Goal: Information Seeking & Learning: Find specific fact

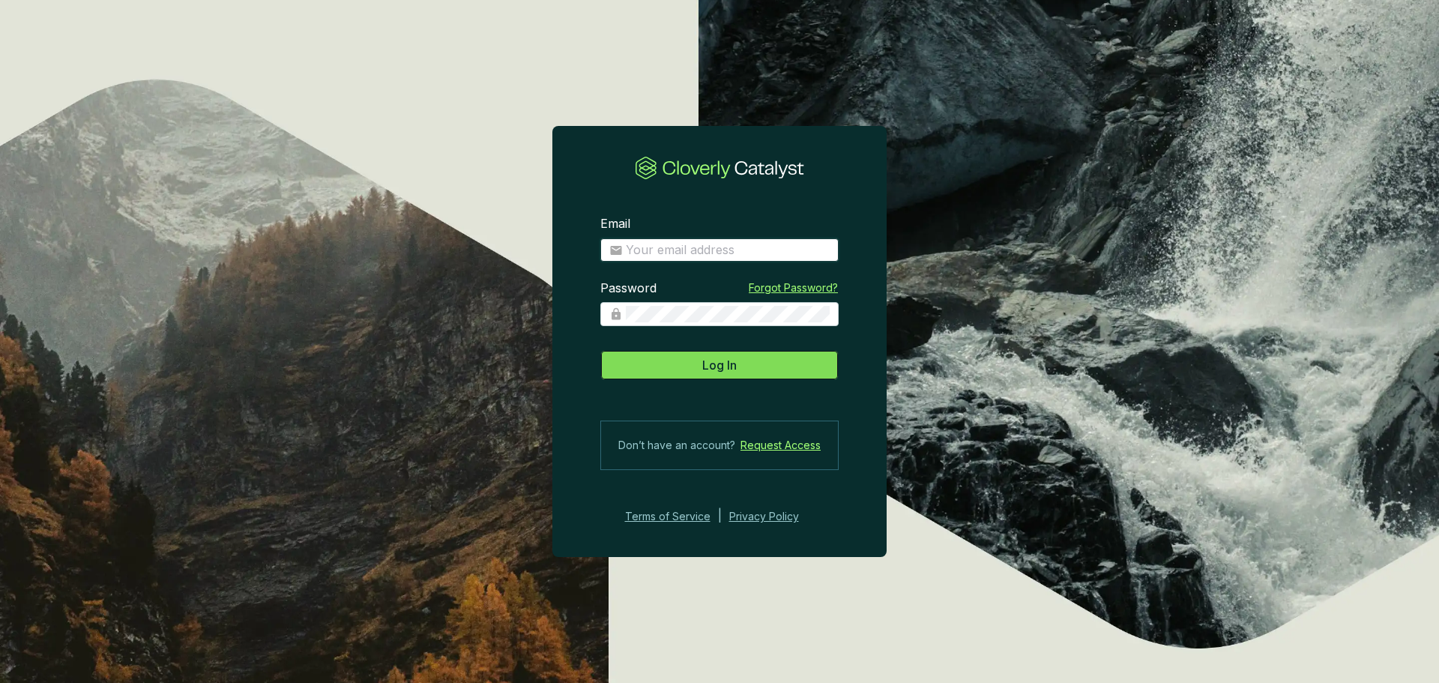
type input "brittany.mckell@hempalta.com"
click at [673, 368] on button "Log In" at bounding box center [719, 365] width 238 height 30
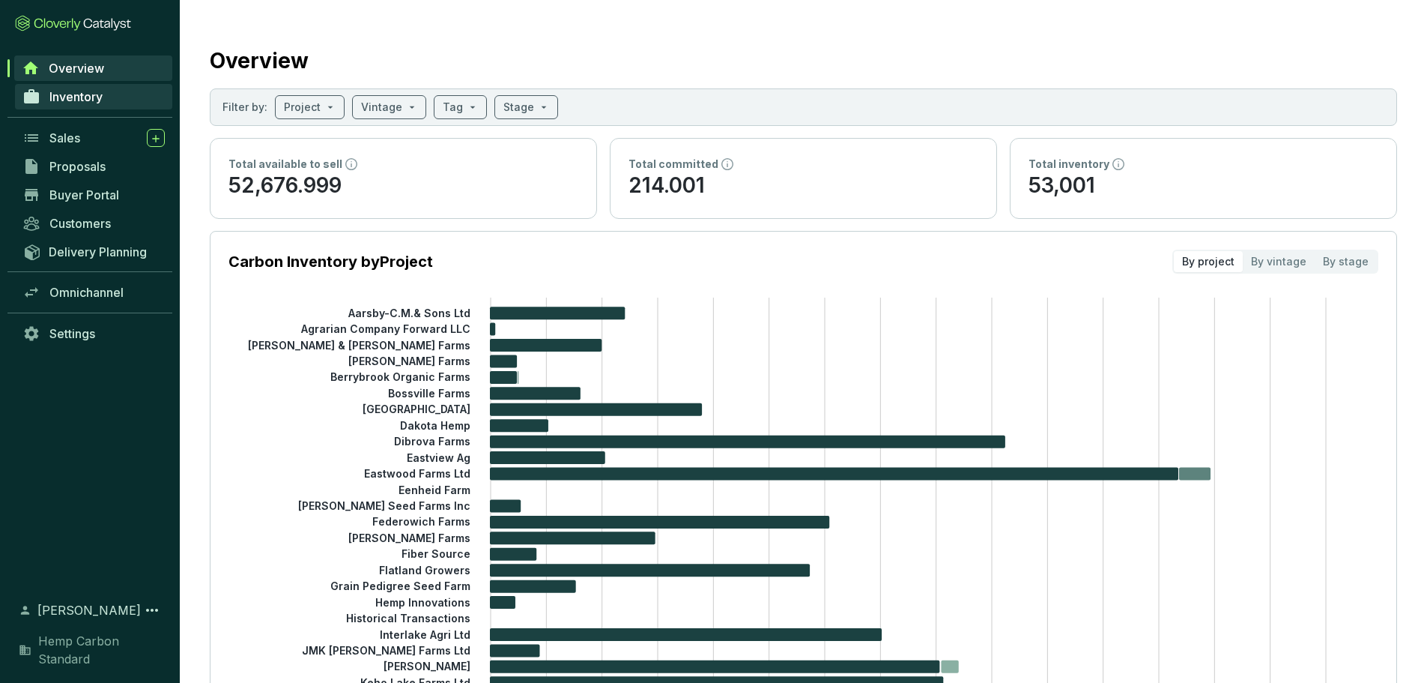
click at [55, 84] on link "Inventory" at bounding box center [93, 96] width 157 height 25
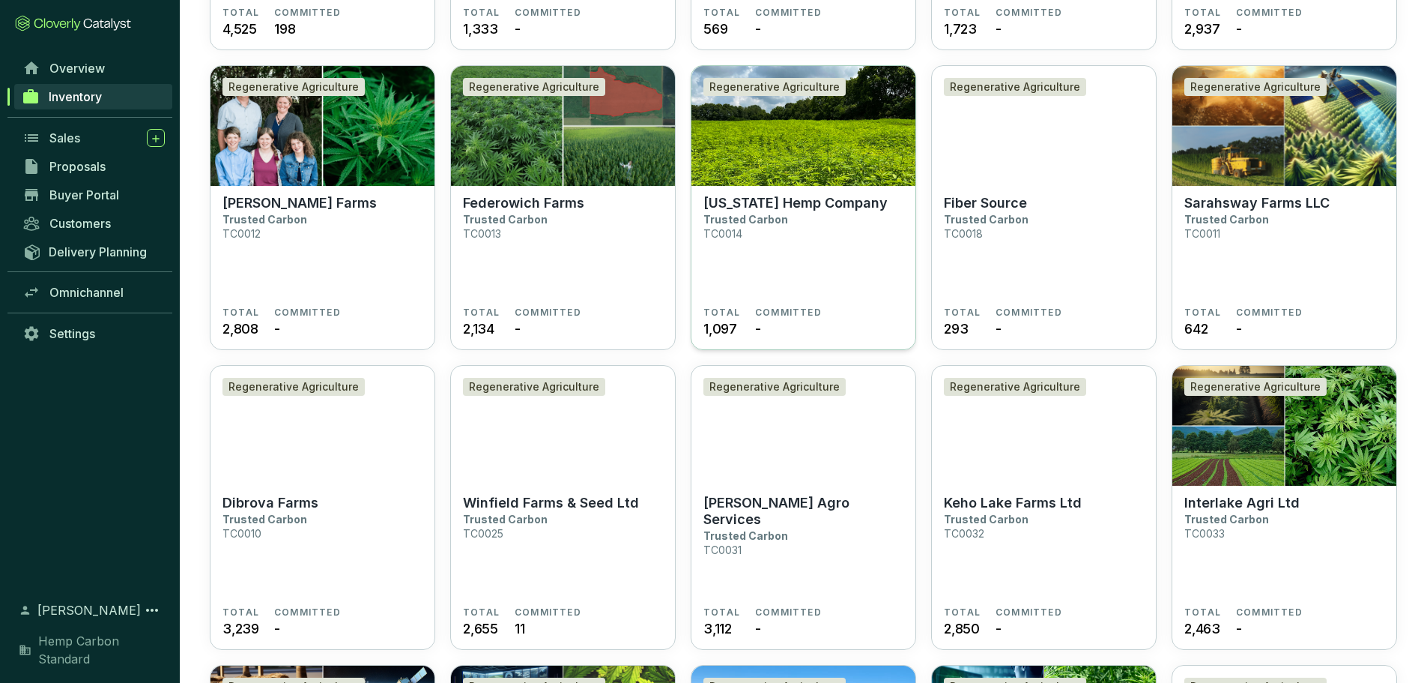
scroll to position [524, 0]
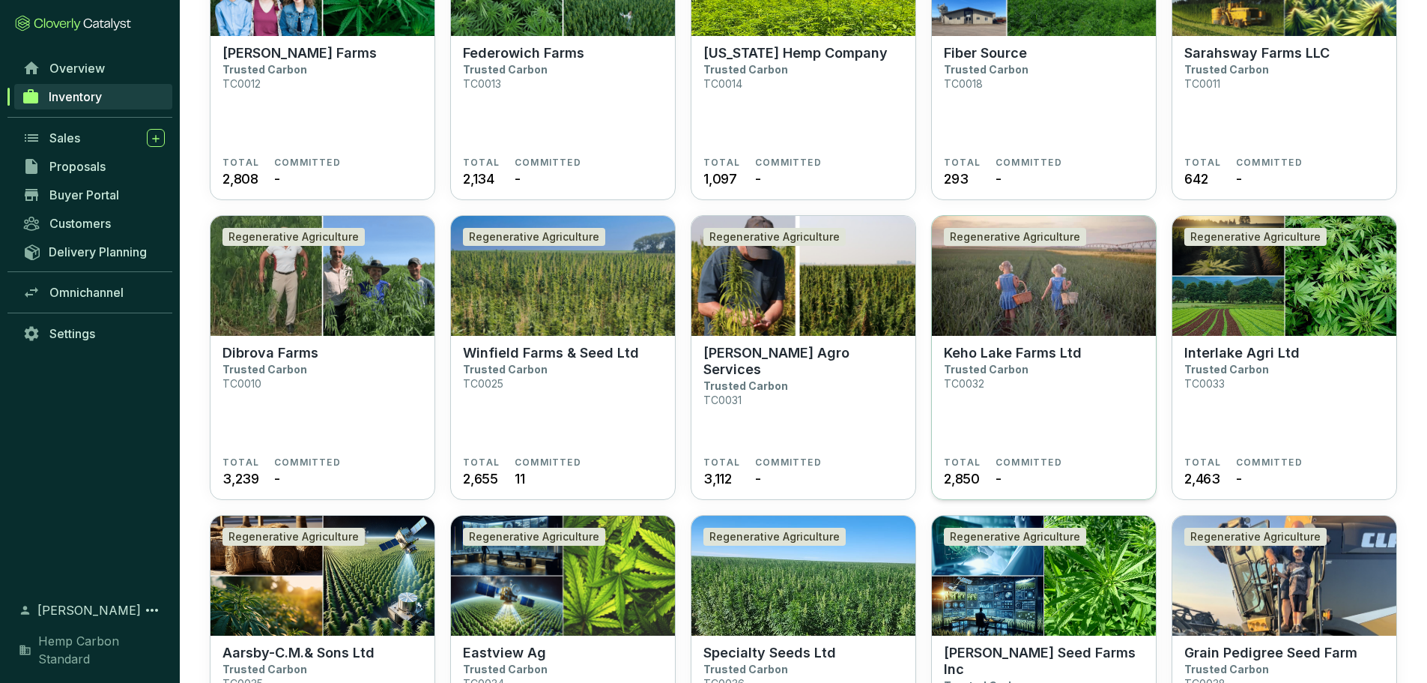
click at [1036, 355] on p "Keho Lake Farms Ltd" at bounding box center [1013, 353] width 138 height 16
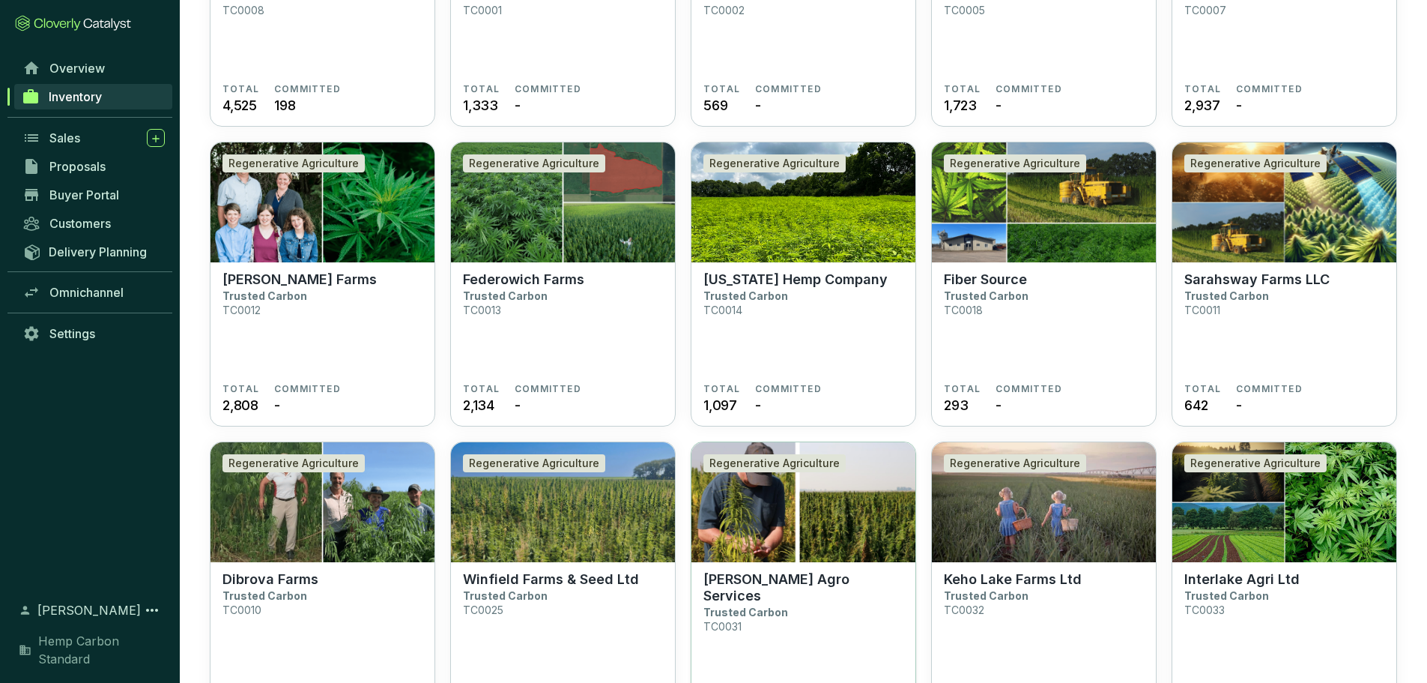
scroll to position [450, 0]
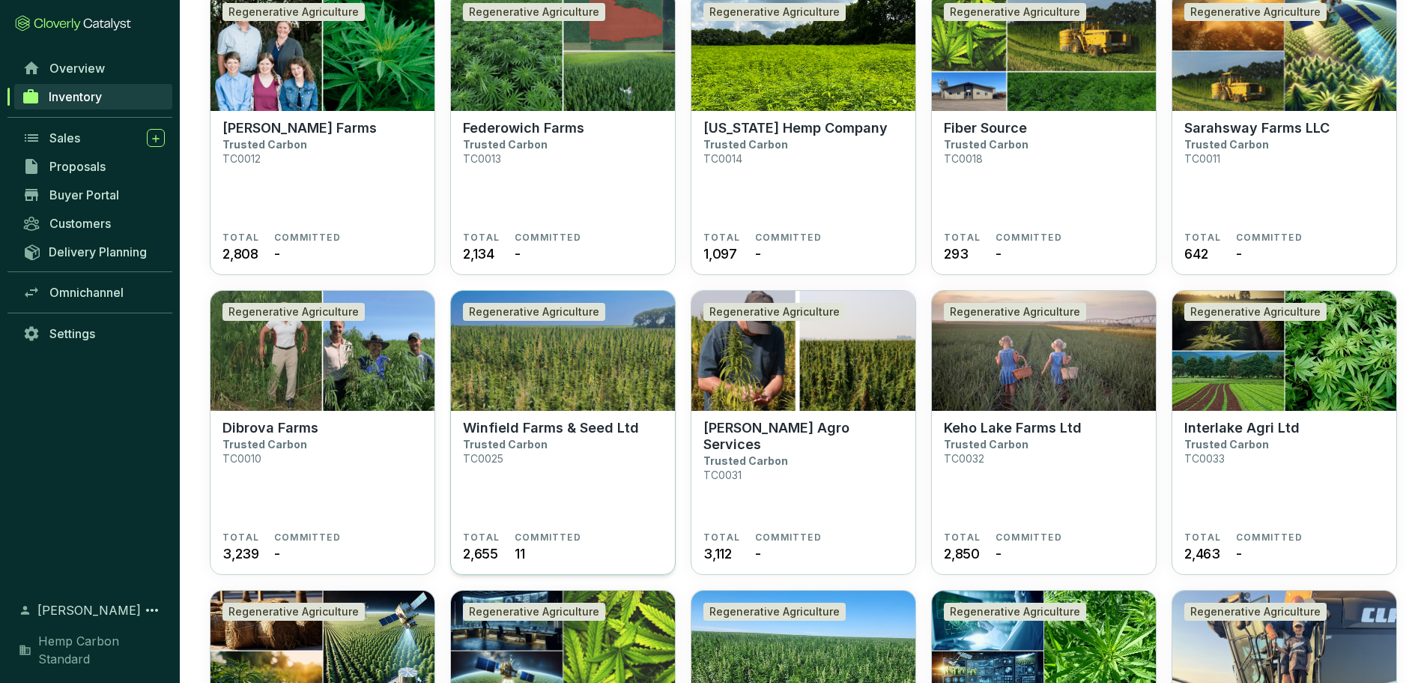
click at [501, 432] on p "Winfield Farms & Seed Ltd" at bounding box center [551, 428] width 176 height 16
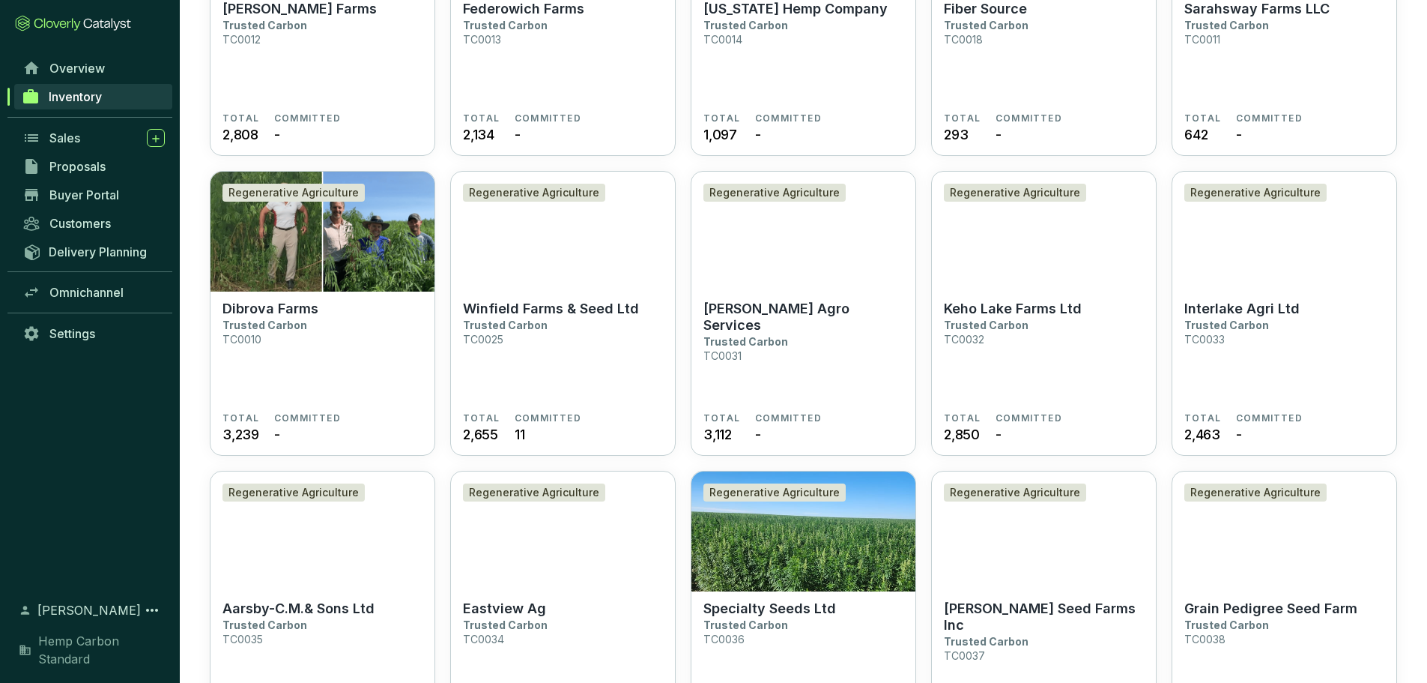
scroll to position [599, 0]
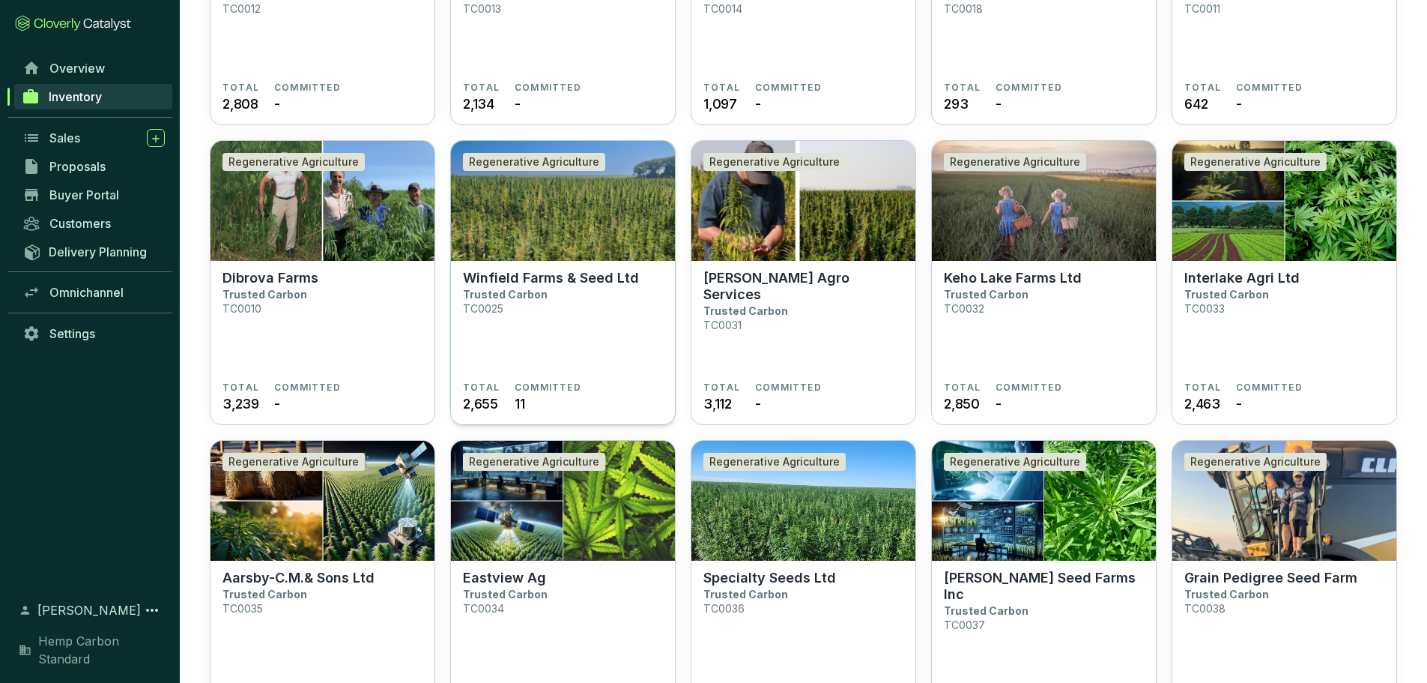
click at [477, 357] on section "Winfield Farms & Seed Ltd Trusted Carbon TC0025" at bounding box center [563, 326] width 200 height 112
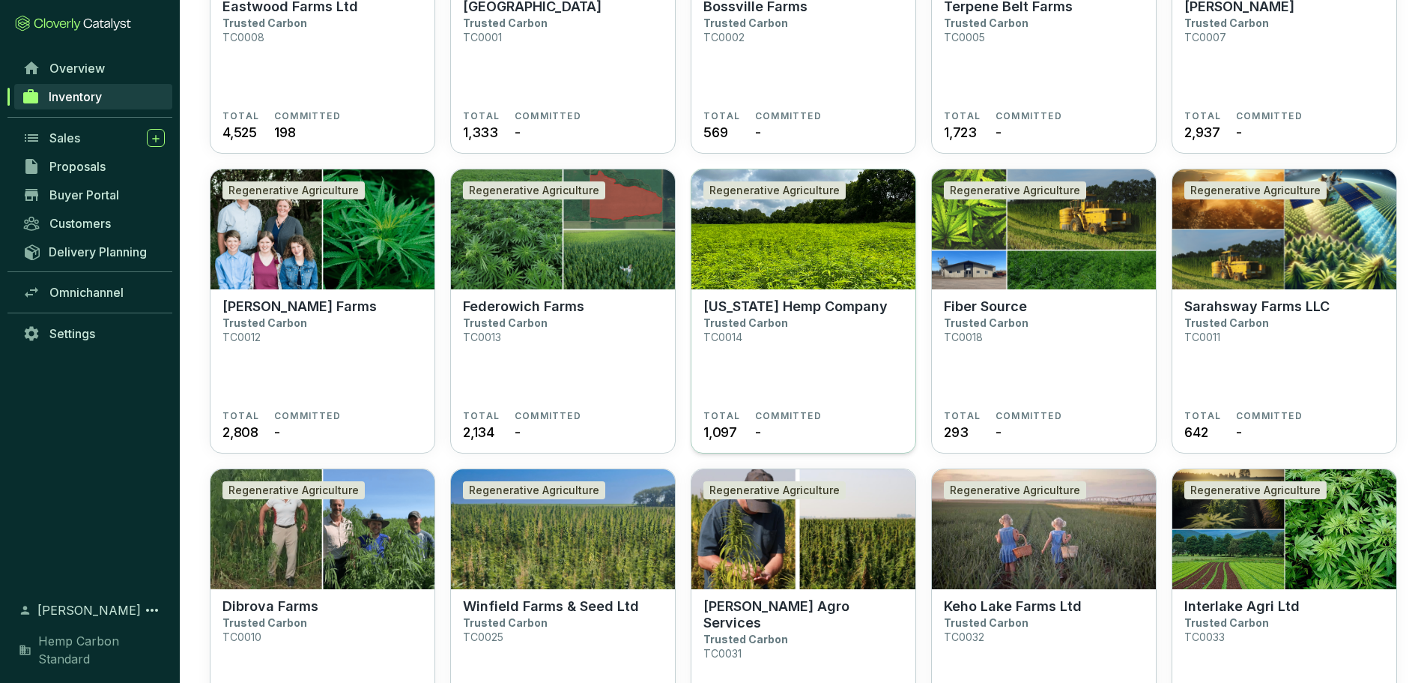
scroll to position [524, 0]
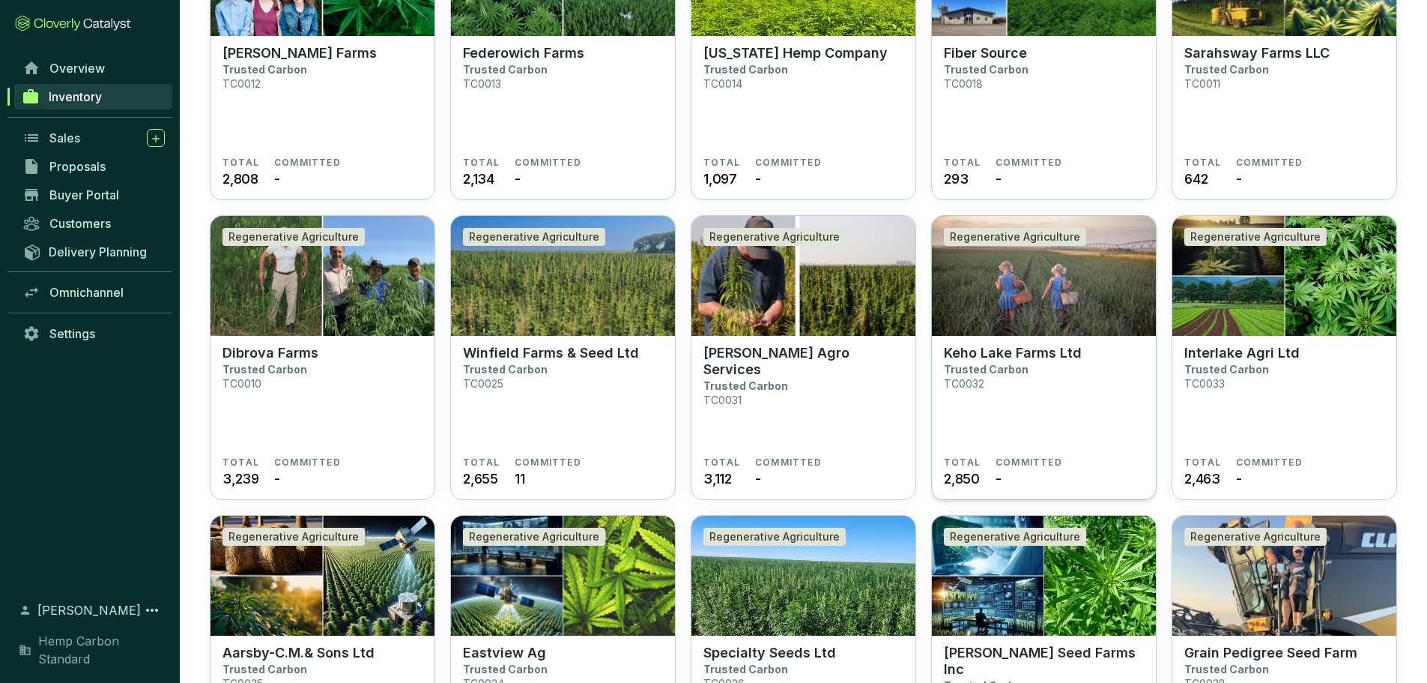
click at [1013, 353] on p "Keho Lake Farms Ltd" at bounding box center [1013, 353] width 138 height 16
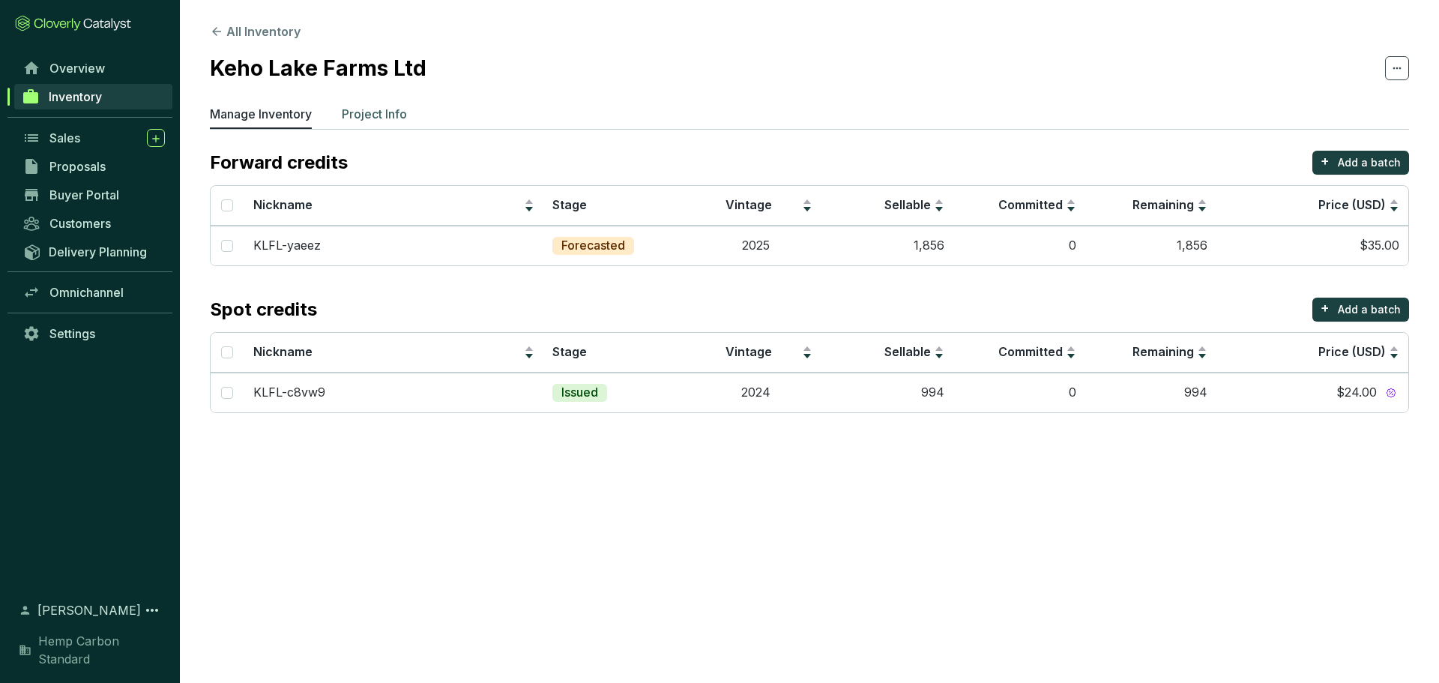
click at [348, 112] on p "Project Info" at bounding box center [374, 114] width 65 height 18
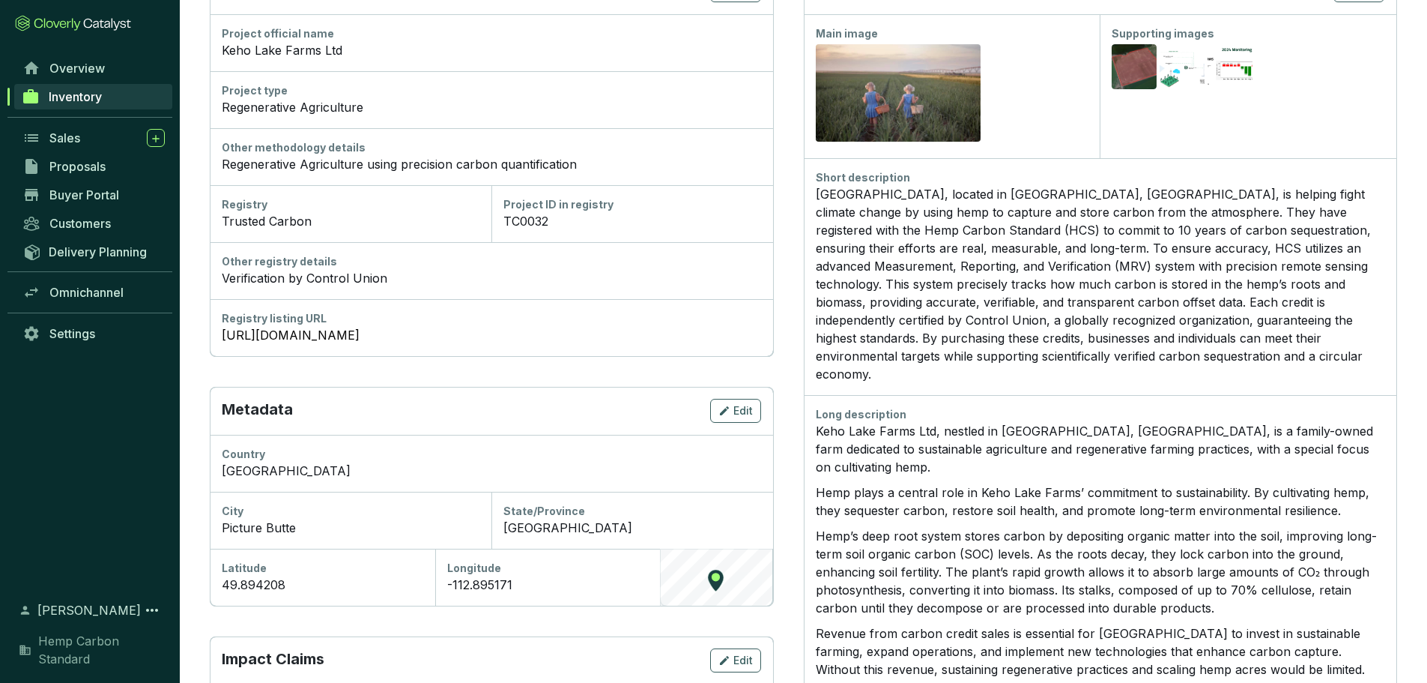
scroll to position [225, 0]
drag, startPoint x: 273, startPoint y: 578, endPoint x: 217, endPoint y: 590, distance: 57.5
click at [217, 590] on div "Latitude 49.894208" at bounding box center [323, 576] width 226 height 57
copy div "49.894208"
drag, startPoint x: 553, startPoint y: 587, endPoint x: 436, endPoint y: 590, distance: 116.9
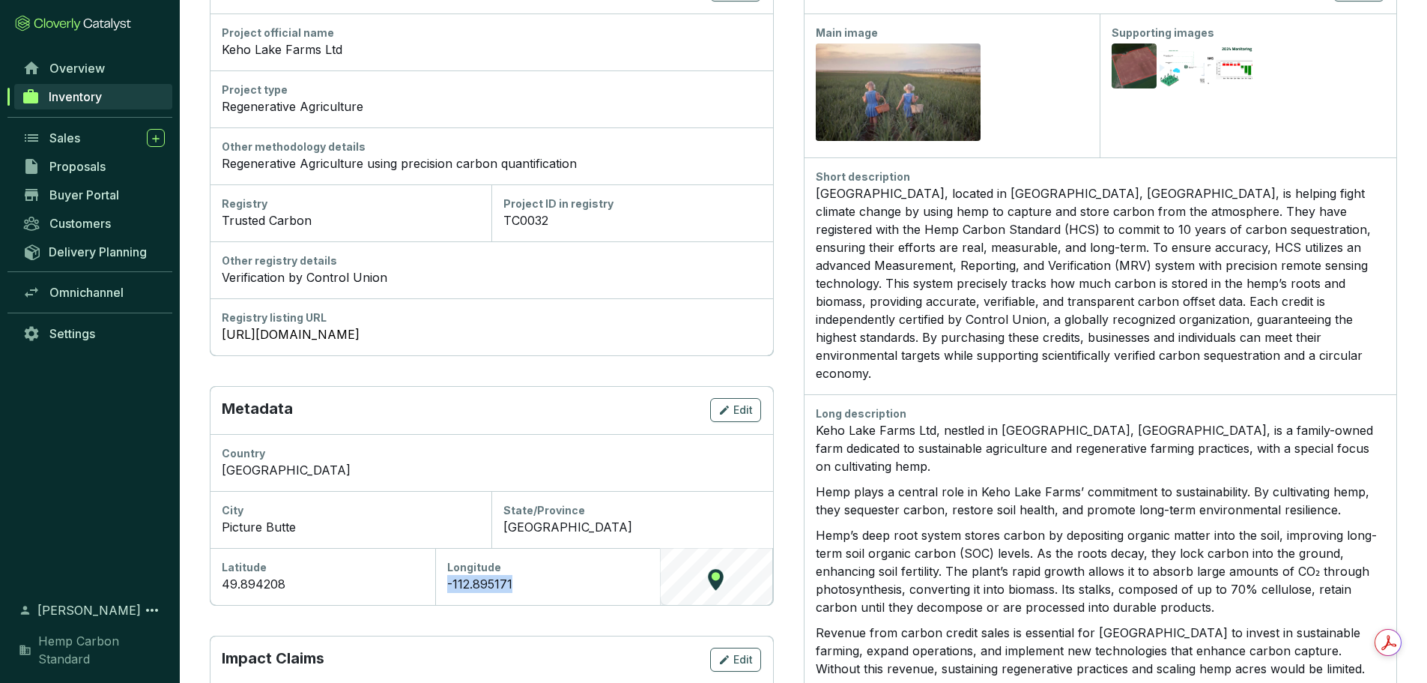
click at [436, 590] on div "Longitude -112.895171" at bounding box center [548, 576] width 226 height 57
copy div "-112.895171"
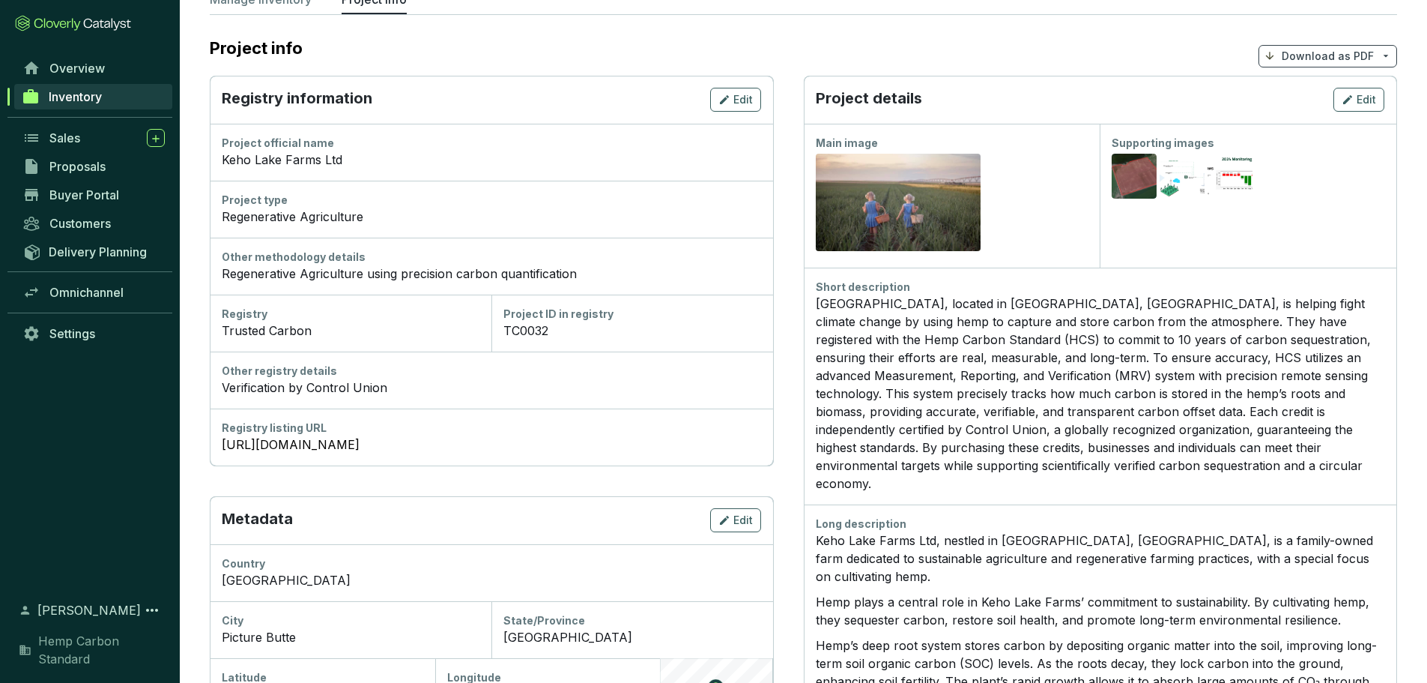
scroll to position [0, 0]
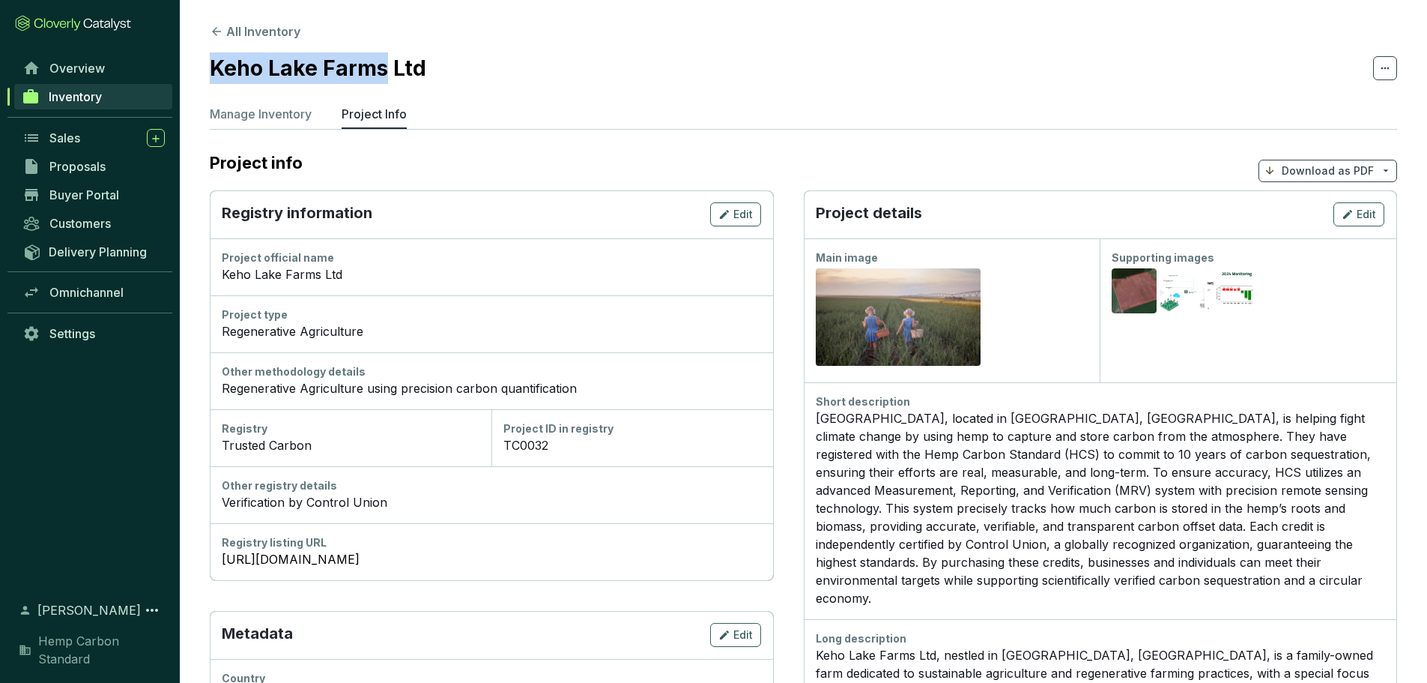
drag, startPoint x: 387, startPoint y: 67, endPoint x: 211, endPoint y: 76, distance: 176.3
click at [211, 76] on h2 "Keho Lake Farms Ltd" at bounding box center [318, 67] width 217 height 31
copy h2 "Keho Lake Farms"
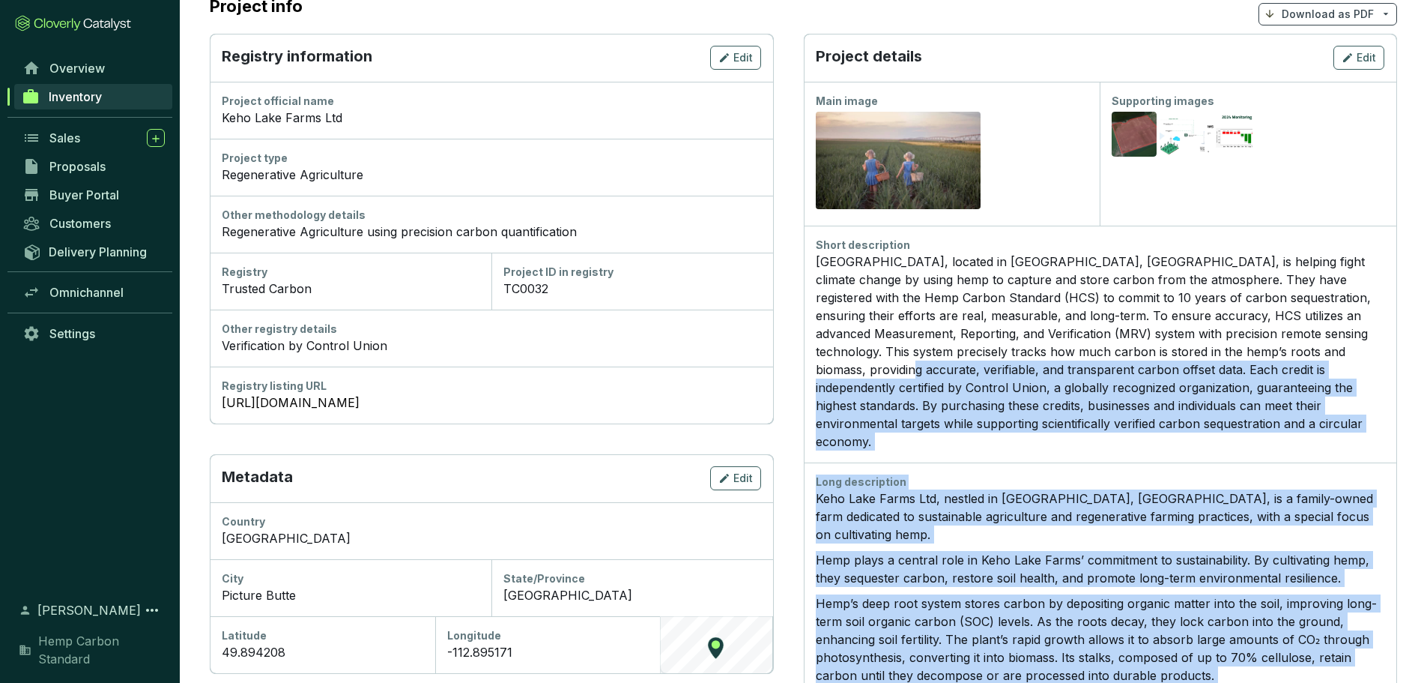
scroll to position [88, 0]
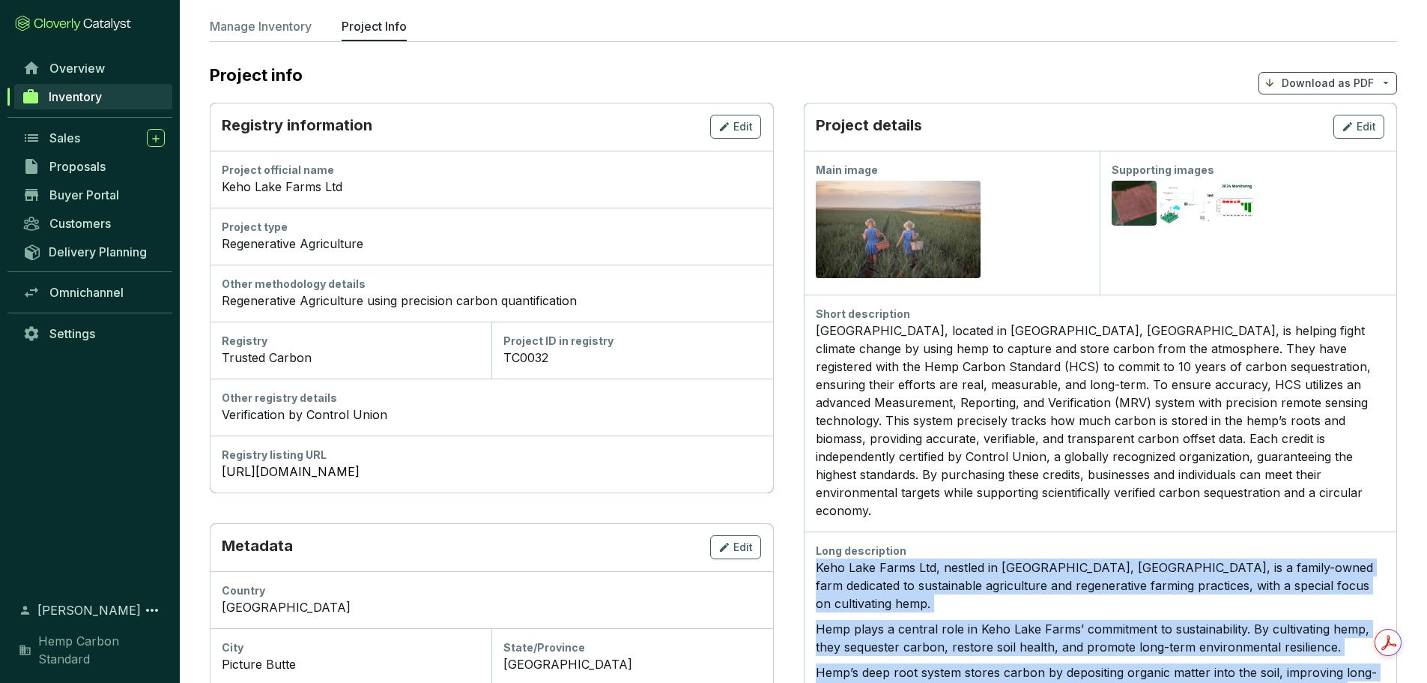
drag, startPoint x: 930, startPoint y: 555, endPoint x: 813, endPoint y: 555, distance: 116.9
copy div "Keho Lake Farms Ltd, nestled in Picture Butte, Alberta, is a family-owned farm …"
click at [1361, 133] on span "Edit" at bounding box center [1366, 126] width 19 height 15
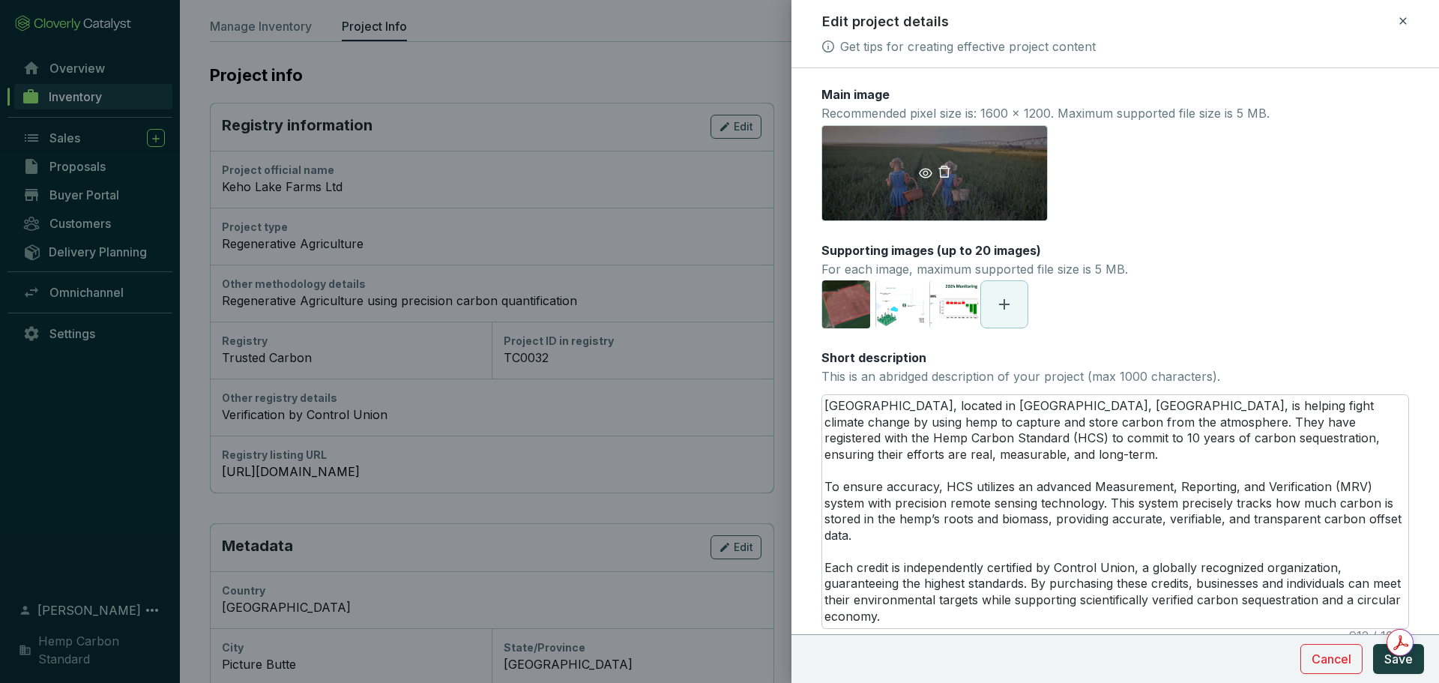
click at [892, 172] on span at bounding box center [934, 173] width 225 height 18
click at [922, 171] on icon "eye" at bounding box center [925, 172] width 13 height 13
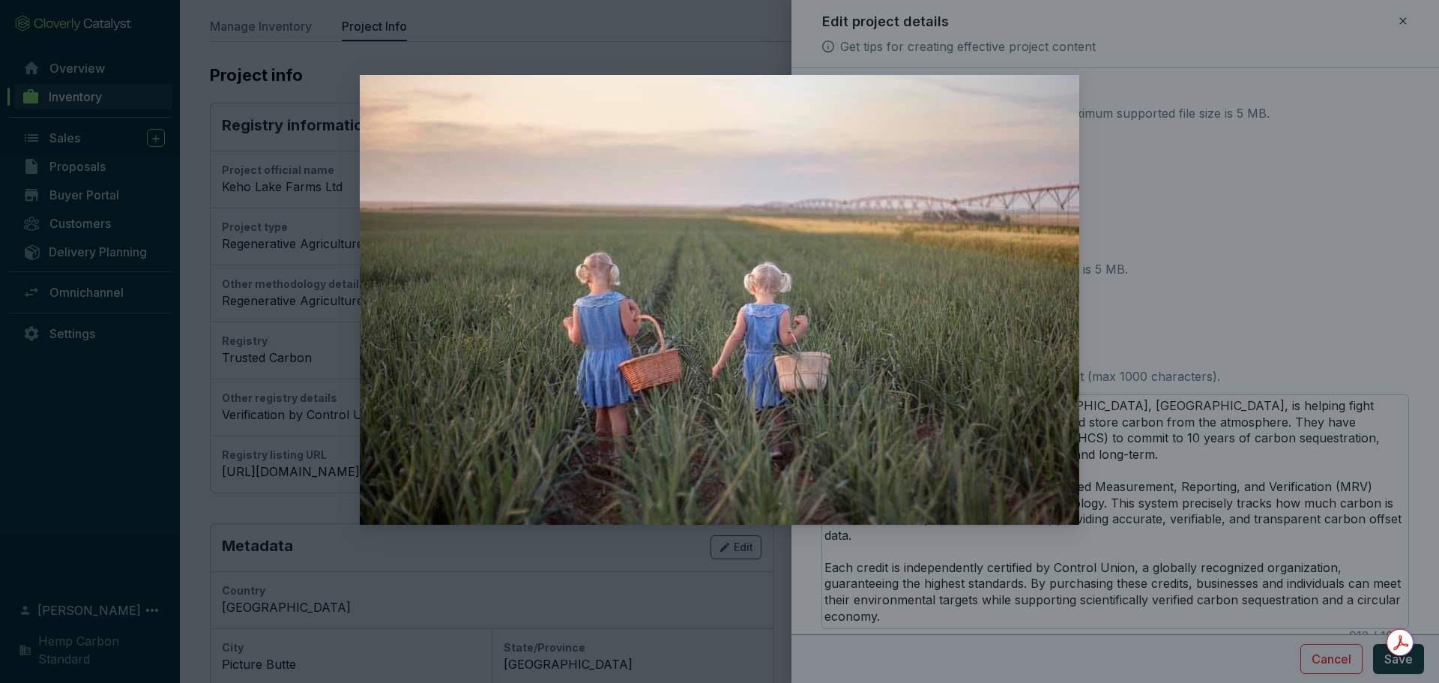
click at [1213, 328] on div at bounding box center [719, 341] width 1439 height 683
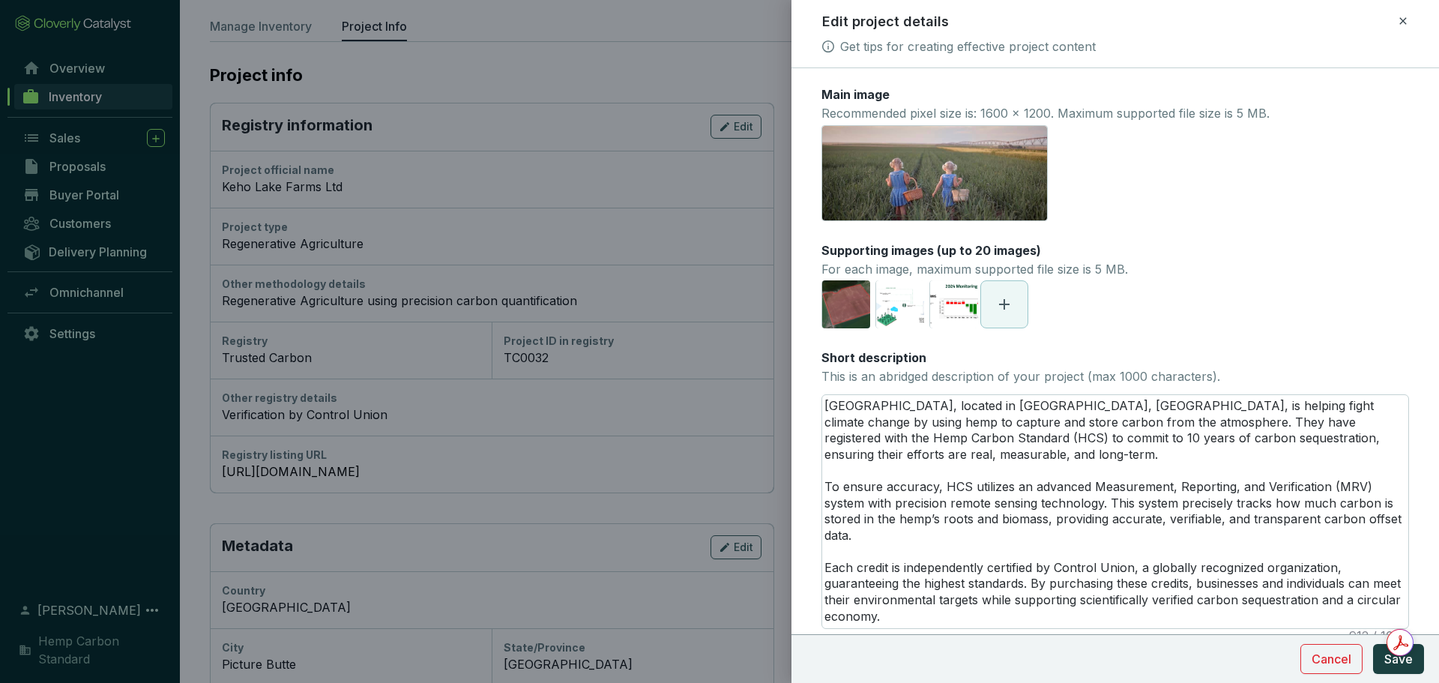
drag, startPoint x: 1402, startPoint y: 22, endPoint x: 1394, endPoint y: 27, distance: 9.8
click at [1402, 22] on icon at bounding box center [1403, 21] width 12 height 18
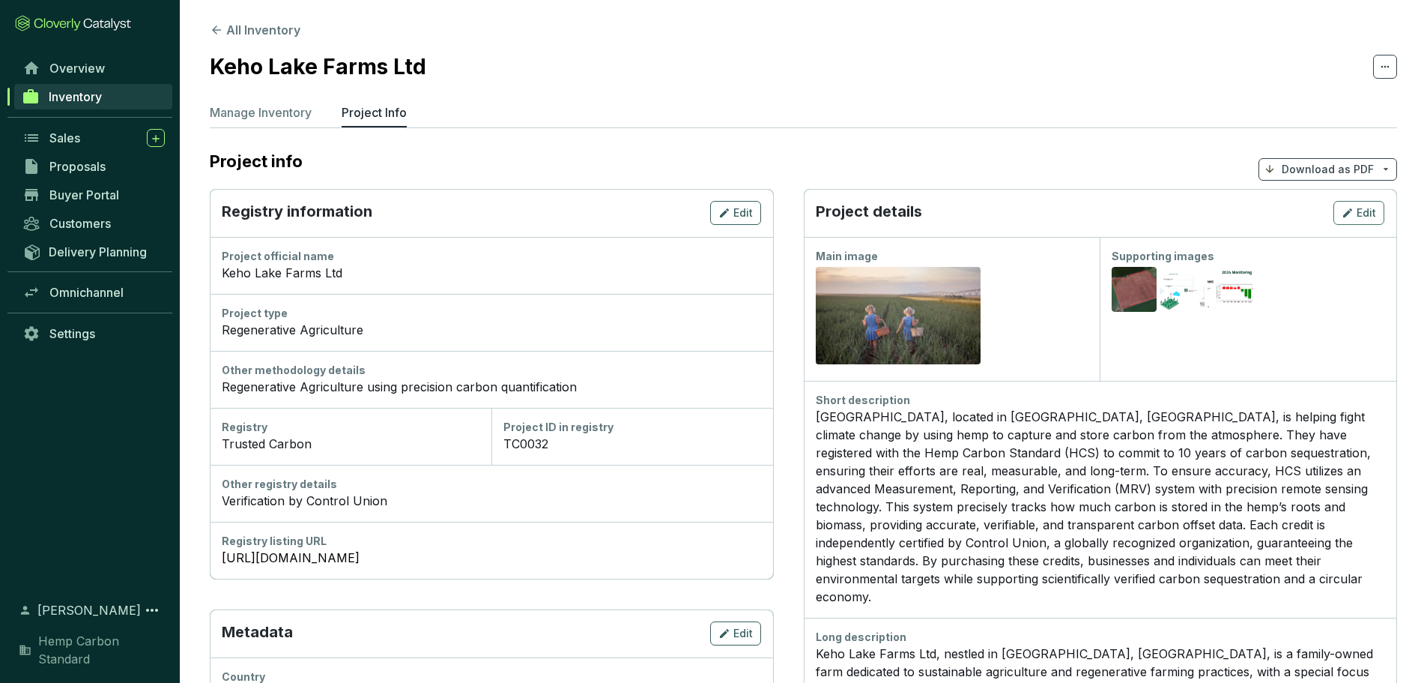
scroll to position [0, 0]
click at [273, 106] on p "Manage Inventory" at bounding box center [261, 114] width 102 height 18
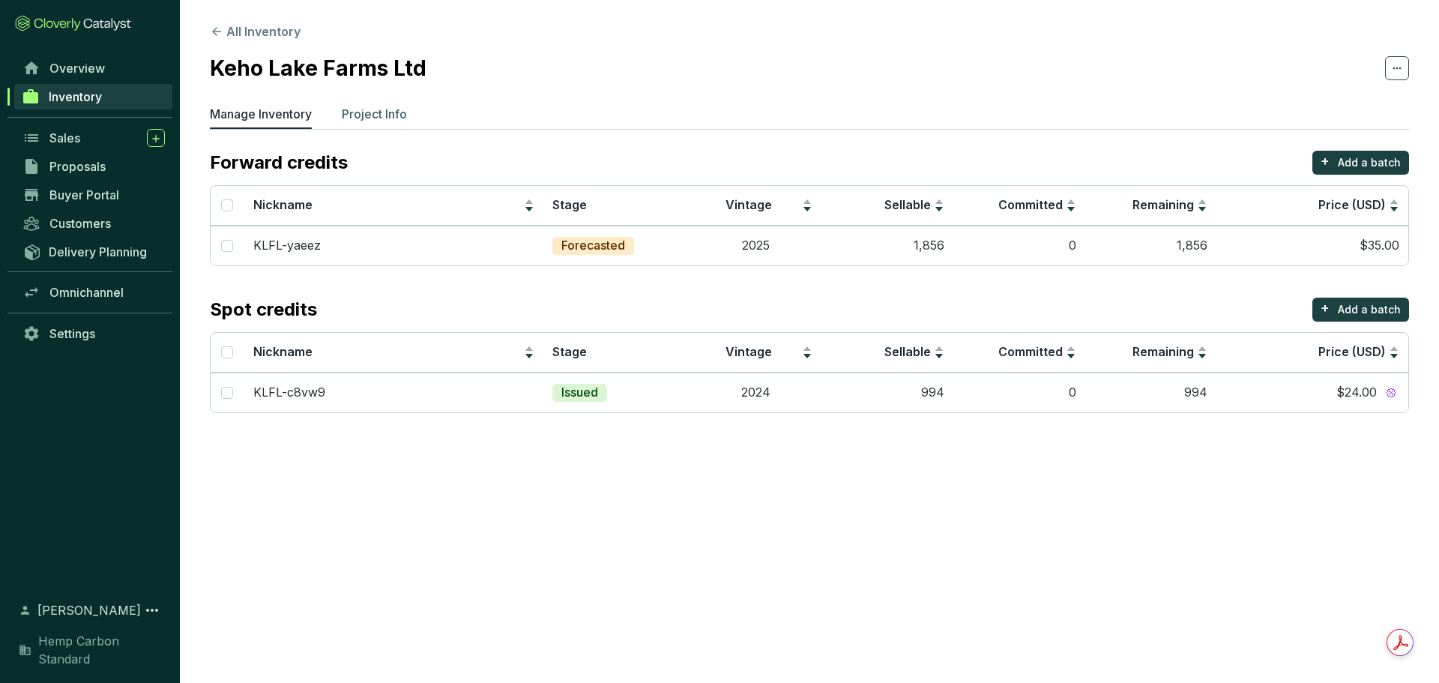
click at [407, 119] on p "Project Info" at bounding box center [374, 114] width 65 height 18
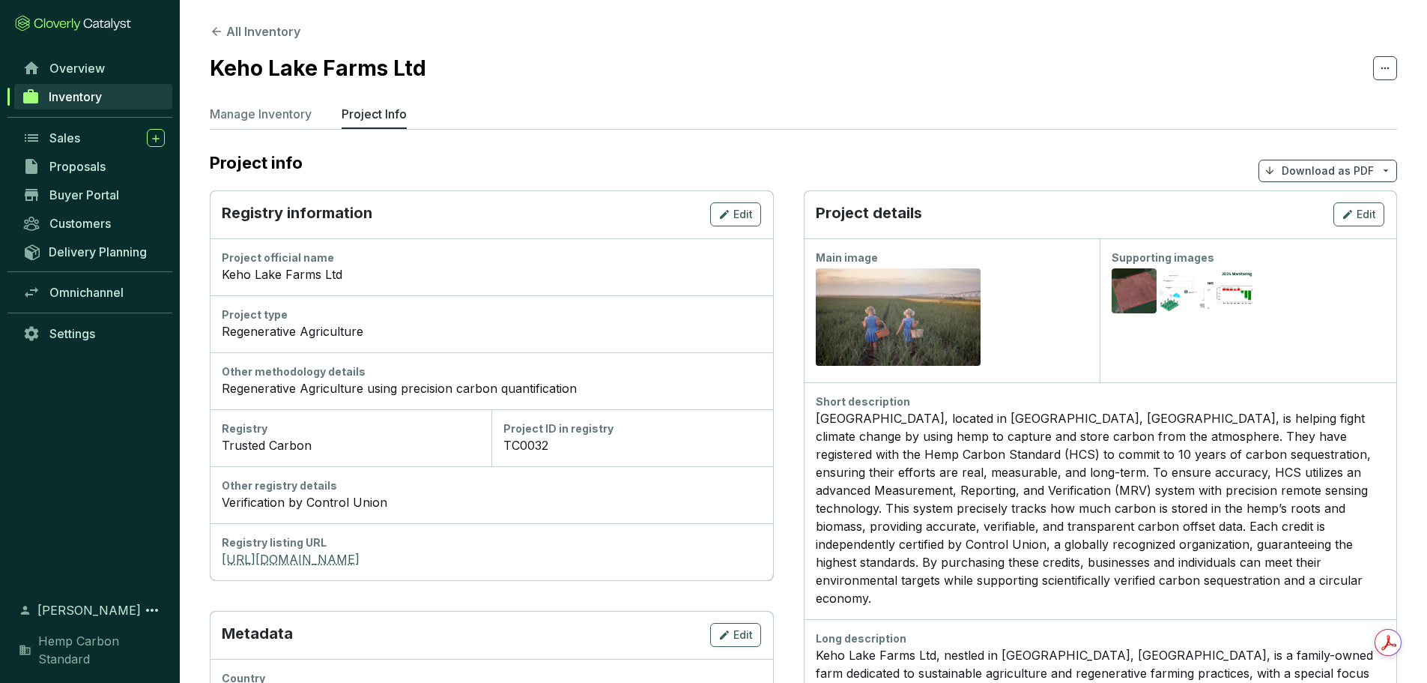
drag, startPoint x: 439, startPoint y: 547, endPoint x: 337, endPoint y: 552, distance: 102.0
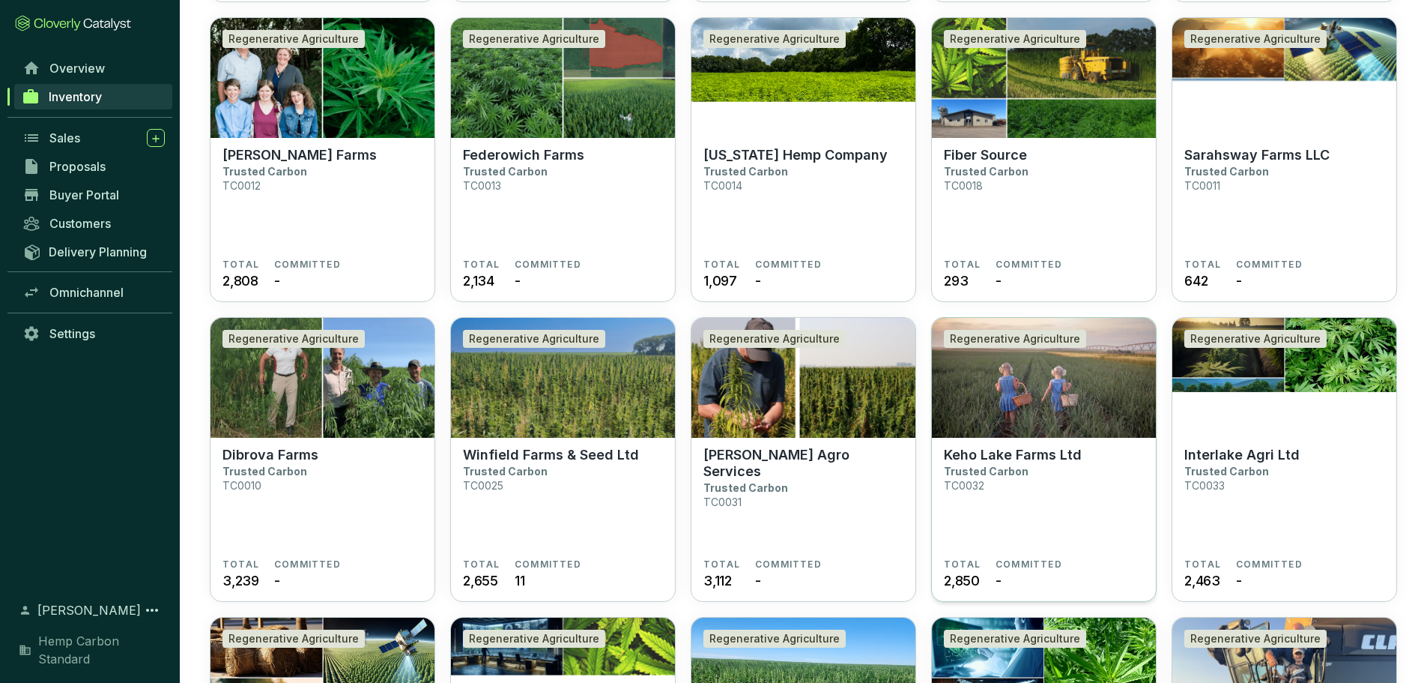
scroll to position [450, 0]
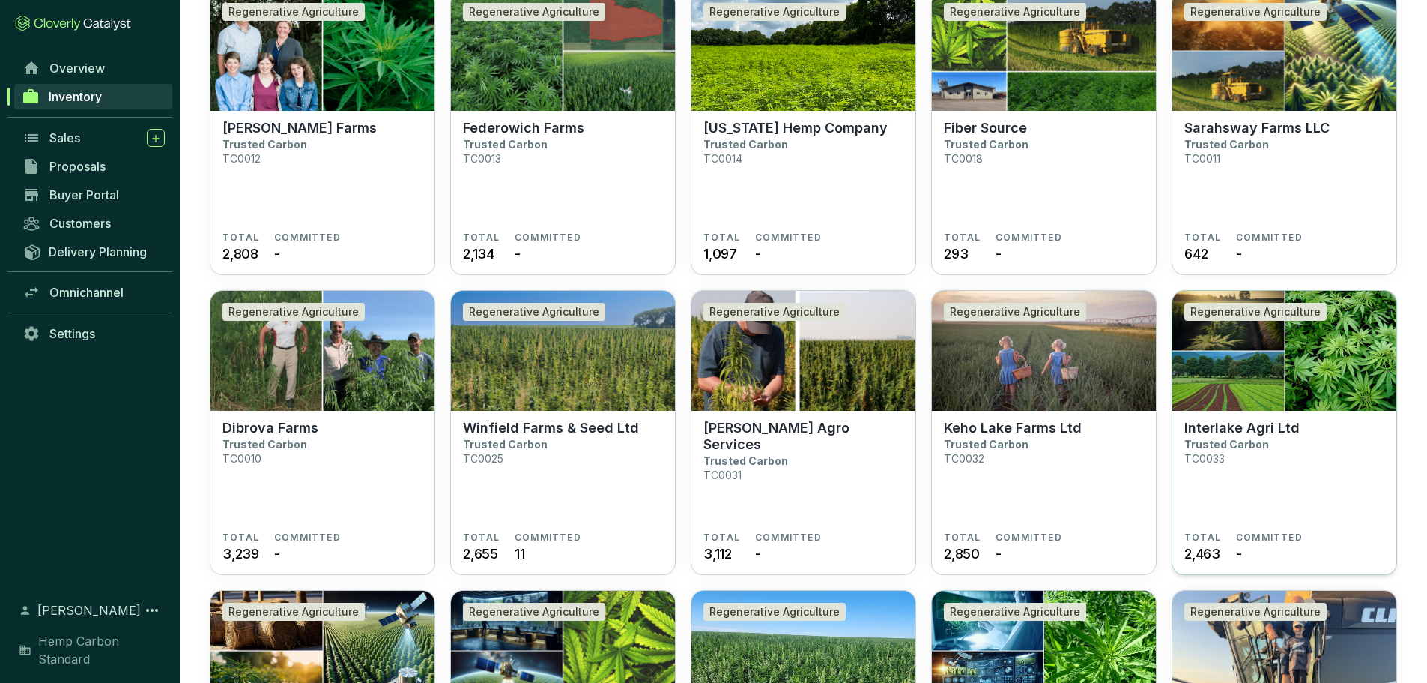
click at [1214, 426] on p "Interlake Agri Ltd" at bounding box center [1242, 428] width 115 height 16
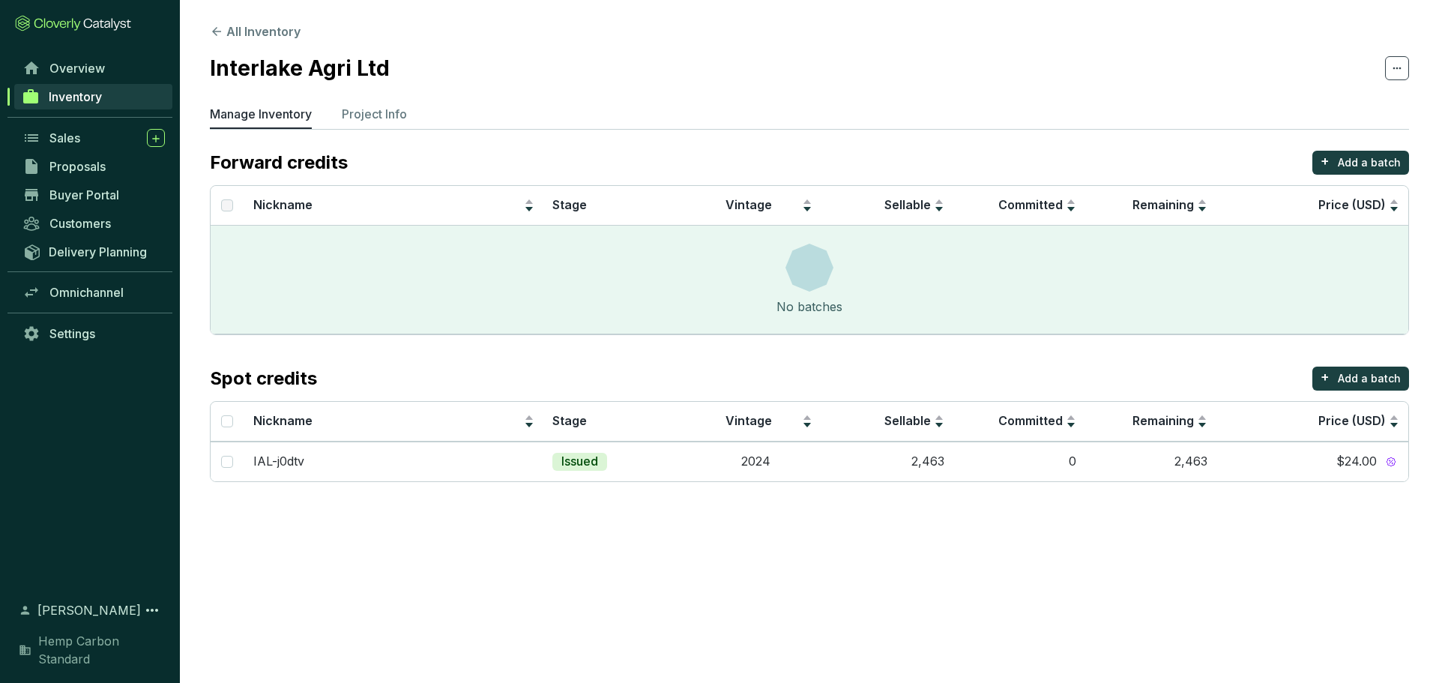
click at [340, 111] on ul "Manage Inventory Project Info" at bounding box center [809, 117] width 1199 height 24
click at [363, 116] on p "Project Info" at bounding box center [374, 114] width 65 height 18
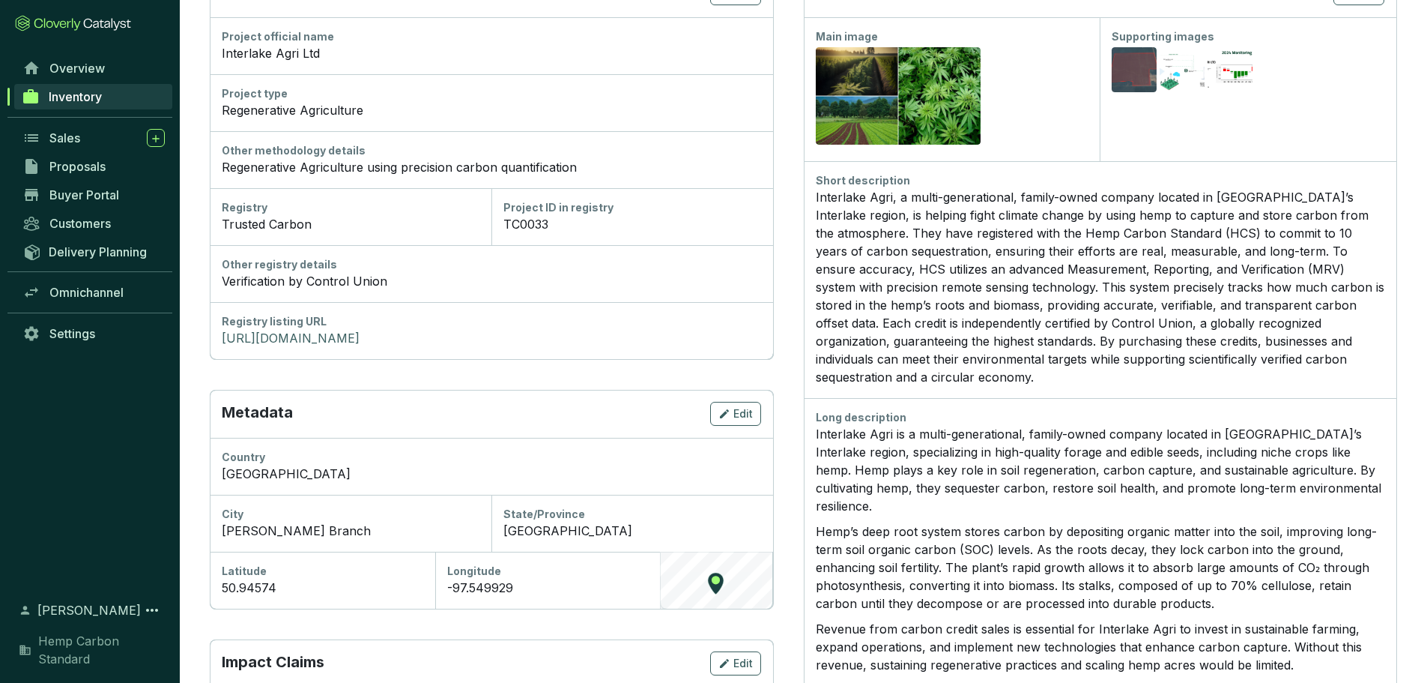
scroll to position [225, 0]
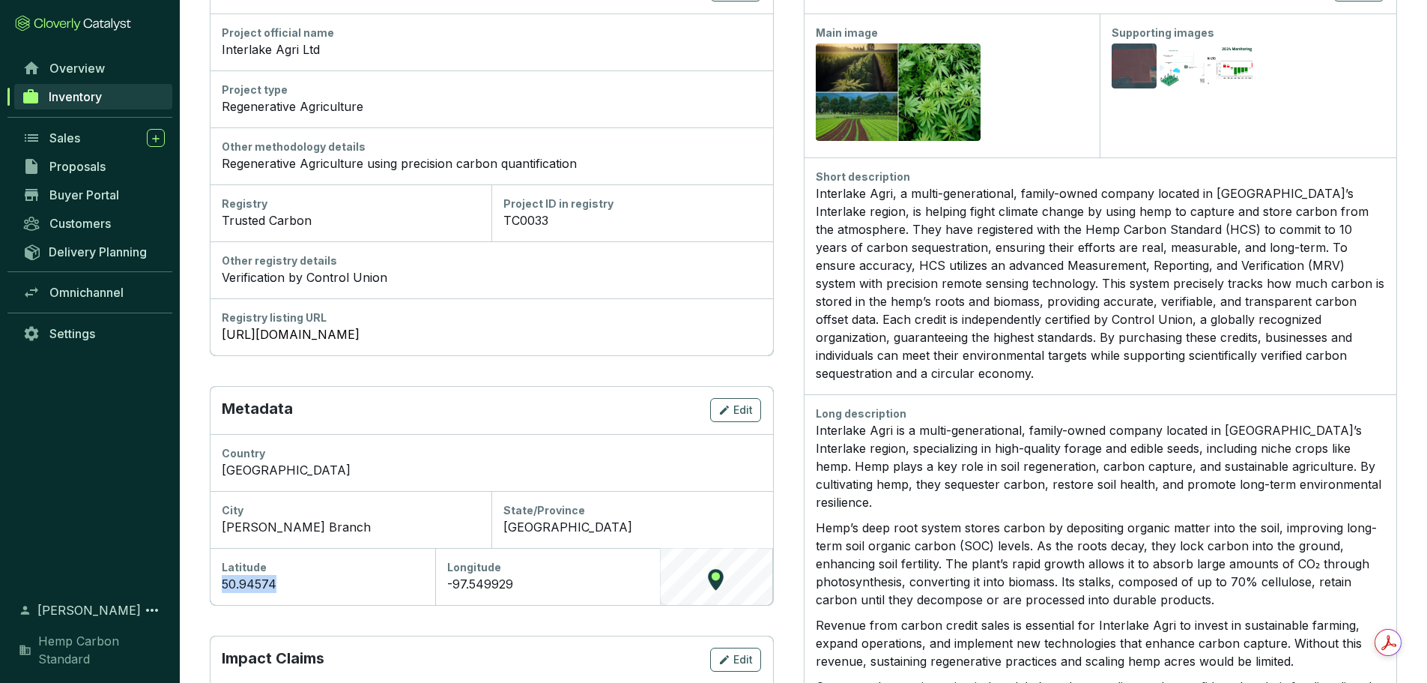
drag, startPoint x: 275, startPoint y: 581, endPoint x: 220, endPoint y: 590, distance: 56.2
click at [220, 590] on div "Latitude 50.94574" at bounding box center [323, 576] width 226 height 57
copy div "50.94574"
drag, startPoint x: 527, startPoint y: 584, endPoint x: 441, endPoint y: 593, distance: 87.5
click at [441, 593] on div "Longitude -97.549929" at bounding box center [548, 576] width 226 height 57
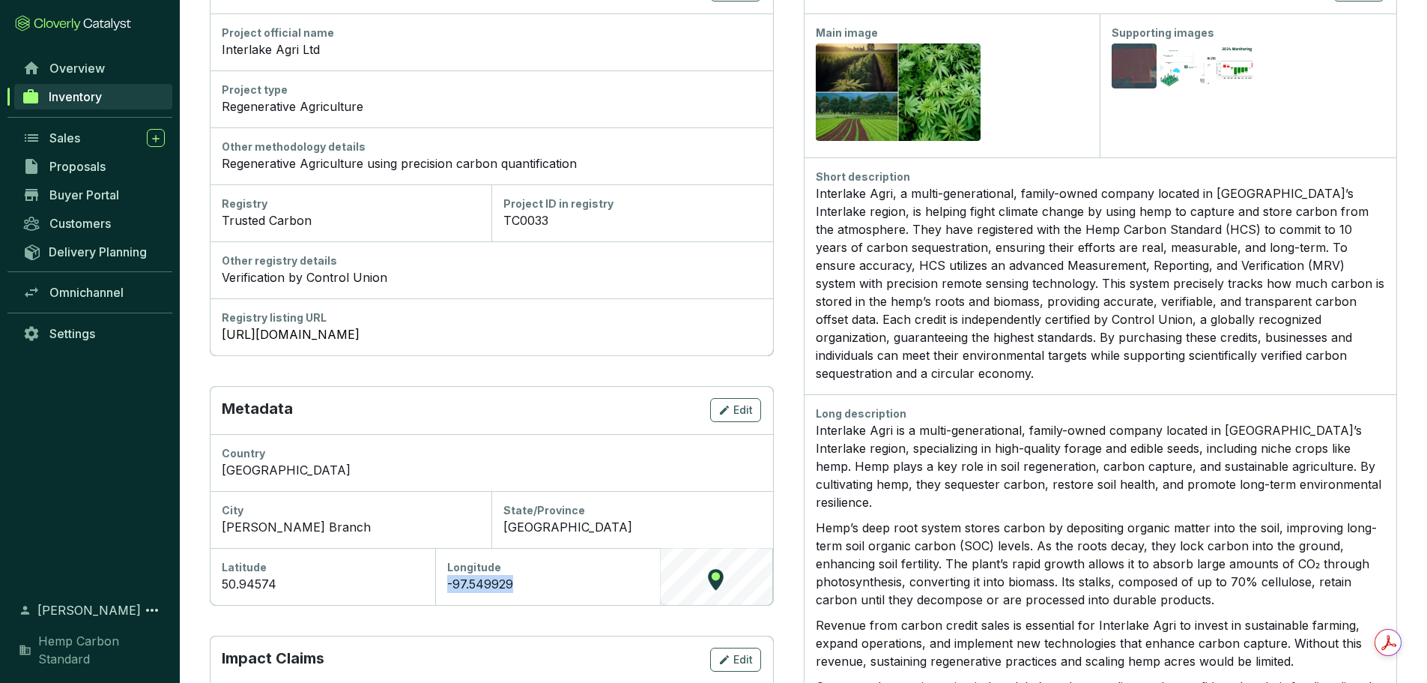
copy div "-97.549929"
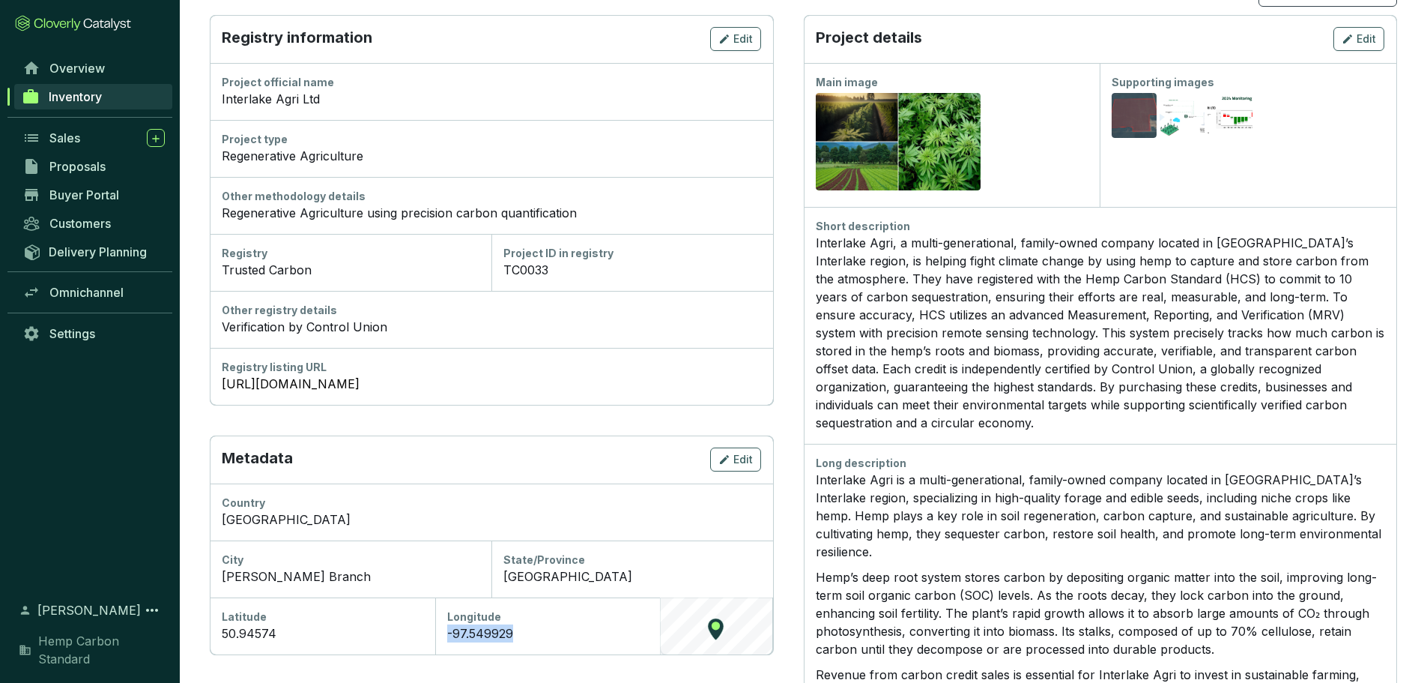
scroll to position [150, 0]
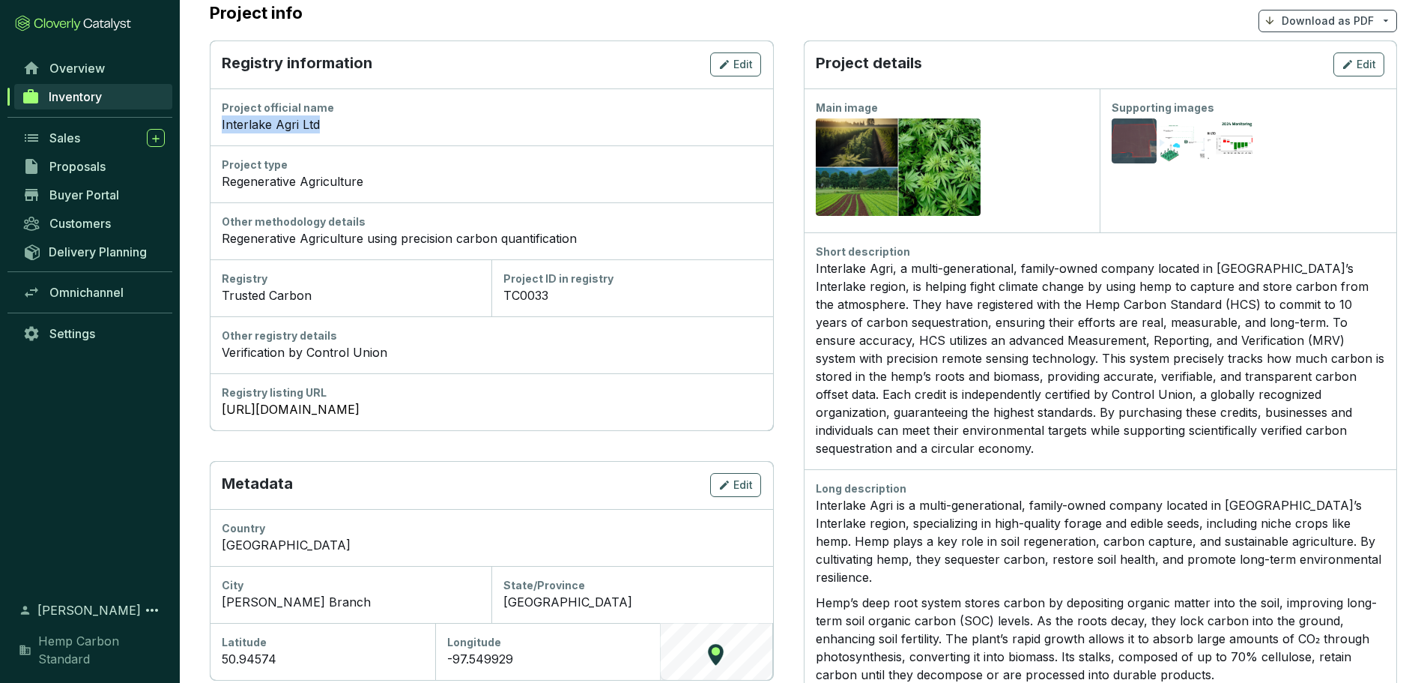
drag, startPoint x: 332, startPoint y: 129, endPoint x: 223, endPoint y: 133, distance: 109.5
click at [223, 133] on div "Interlake Agri Ltd" at bounding box center [491, 124] width 539 height 18
copy div "Interlake Agri Ltd"
drag, startPoint x: 372, startPoint y: 396, endPoint x: 376, endPoint y: 406, distance: 10.4
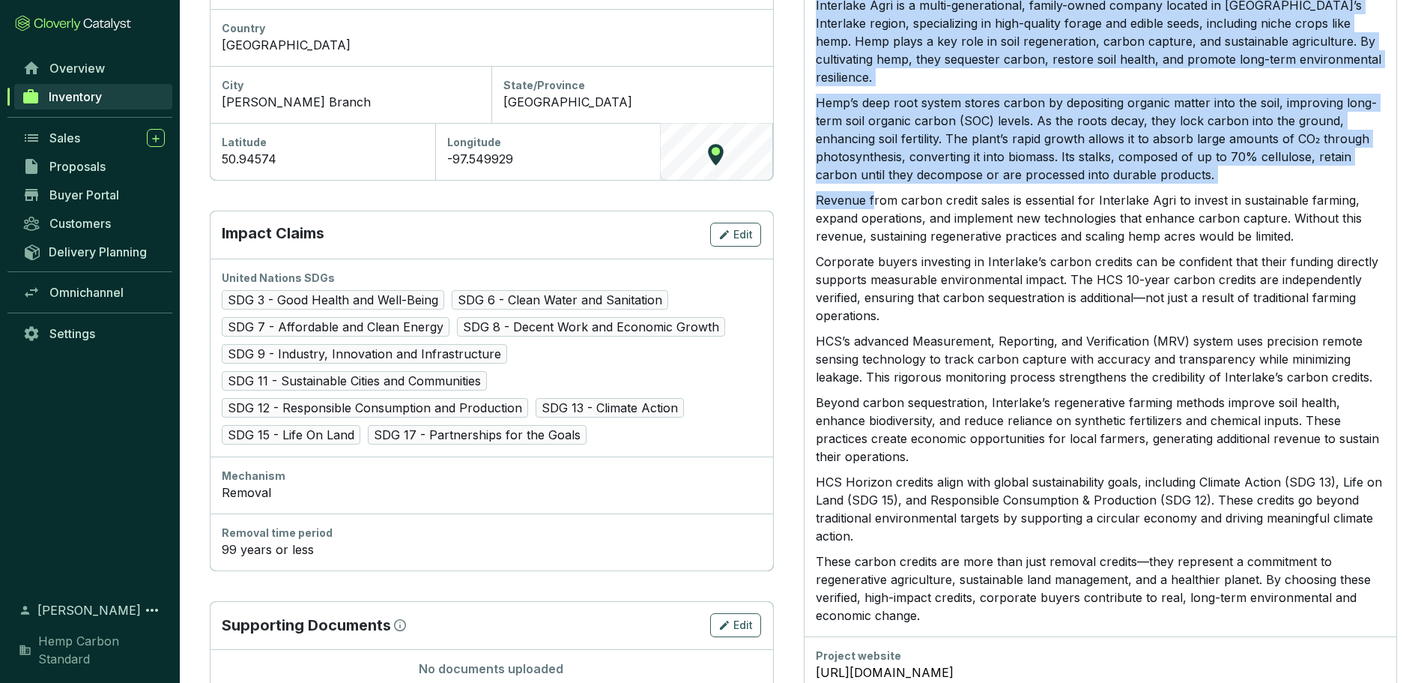
scroll to position [687, 0]
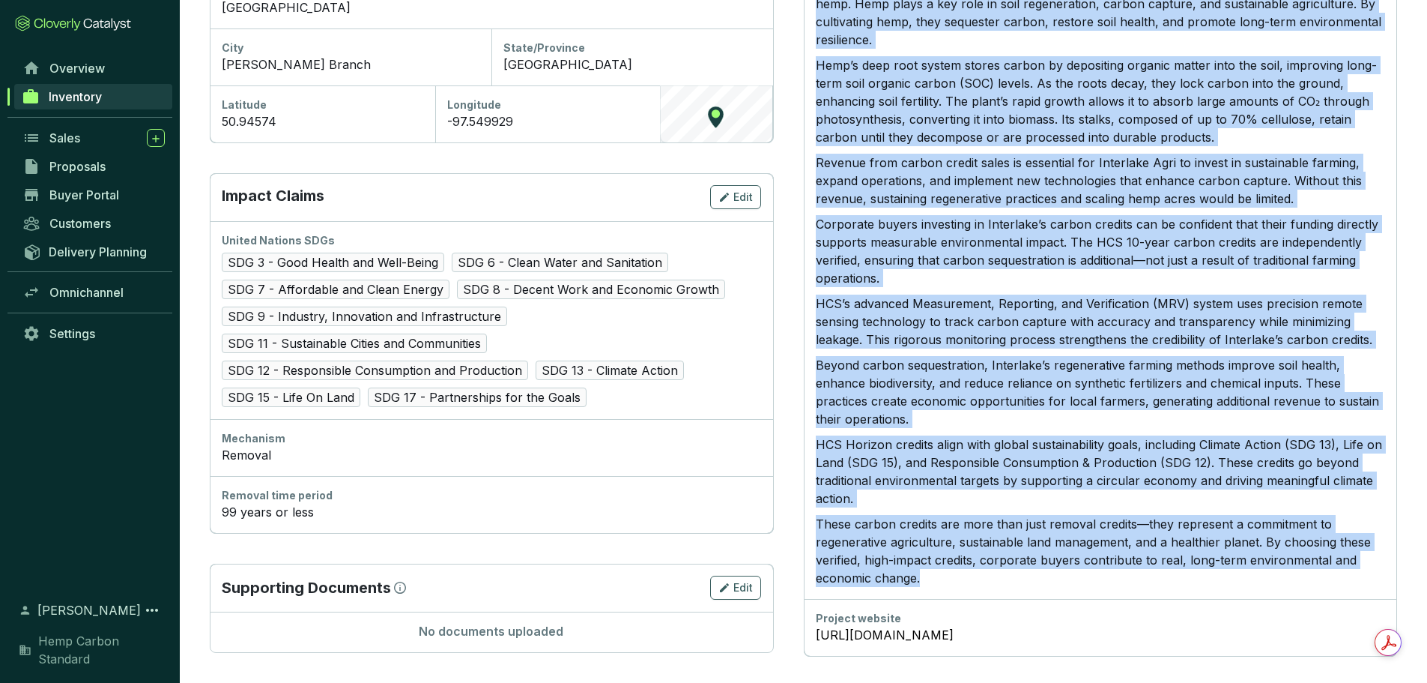
drag, startPoint x: 813, startPoint y: 131, endPoint x: 942, endPoint y: 564, distance: 451.8
click at [942, 564] on div "Long description Interlake Agri is a multi-generational, family-owned company l…" at bounding box center [1100, 265] width 593 height 667
copy div "Interlake Agri is a multi-generational, family-owned company located in Manitob…"
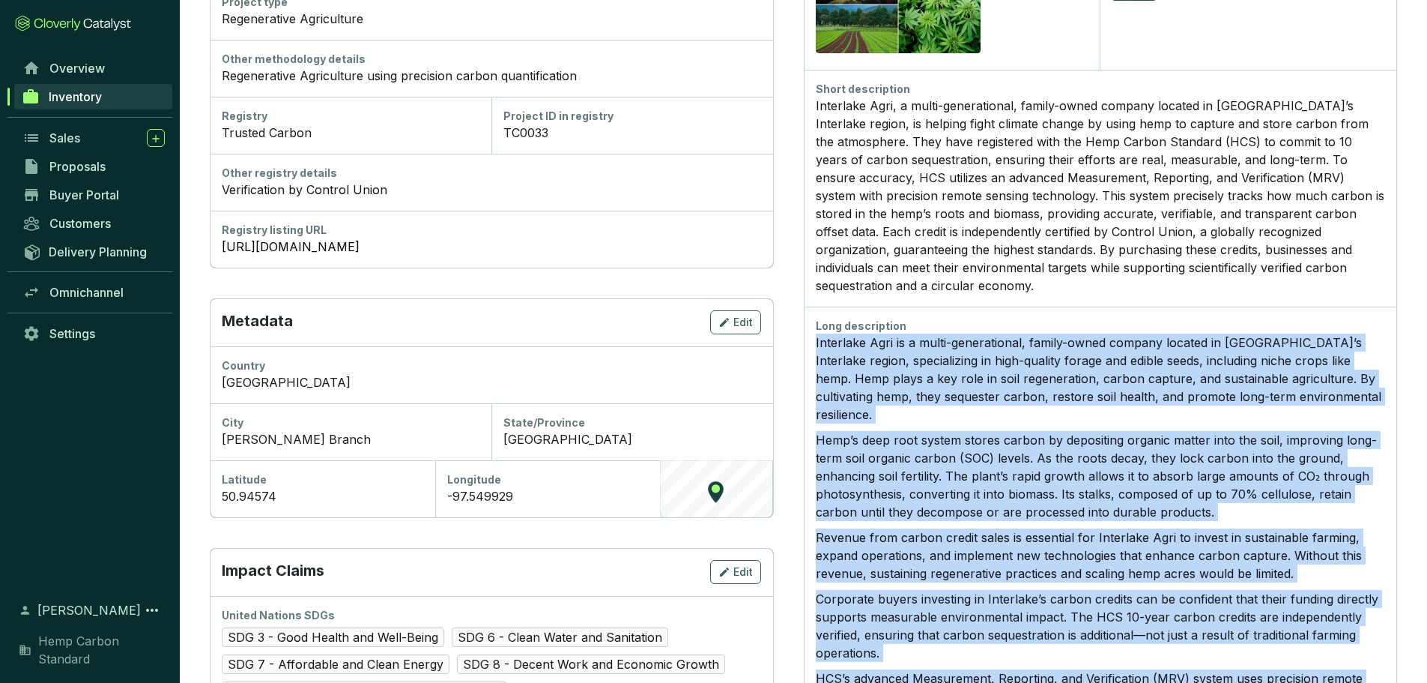
scroll to position [0, 0]
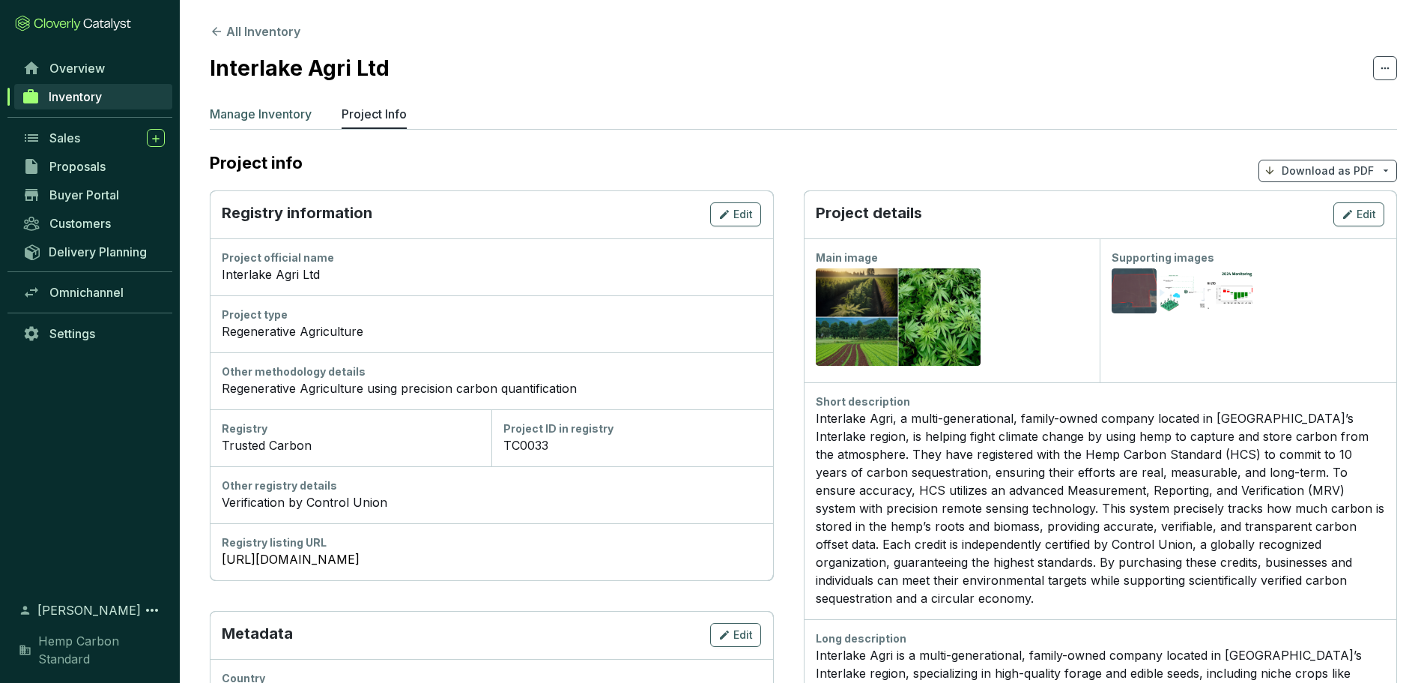
click at [267, 114] on p "Manage Inventory" at bounding box center [261, 114] width 102 height 18
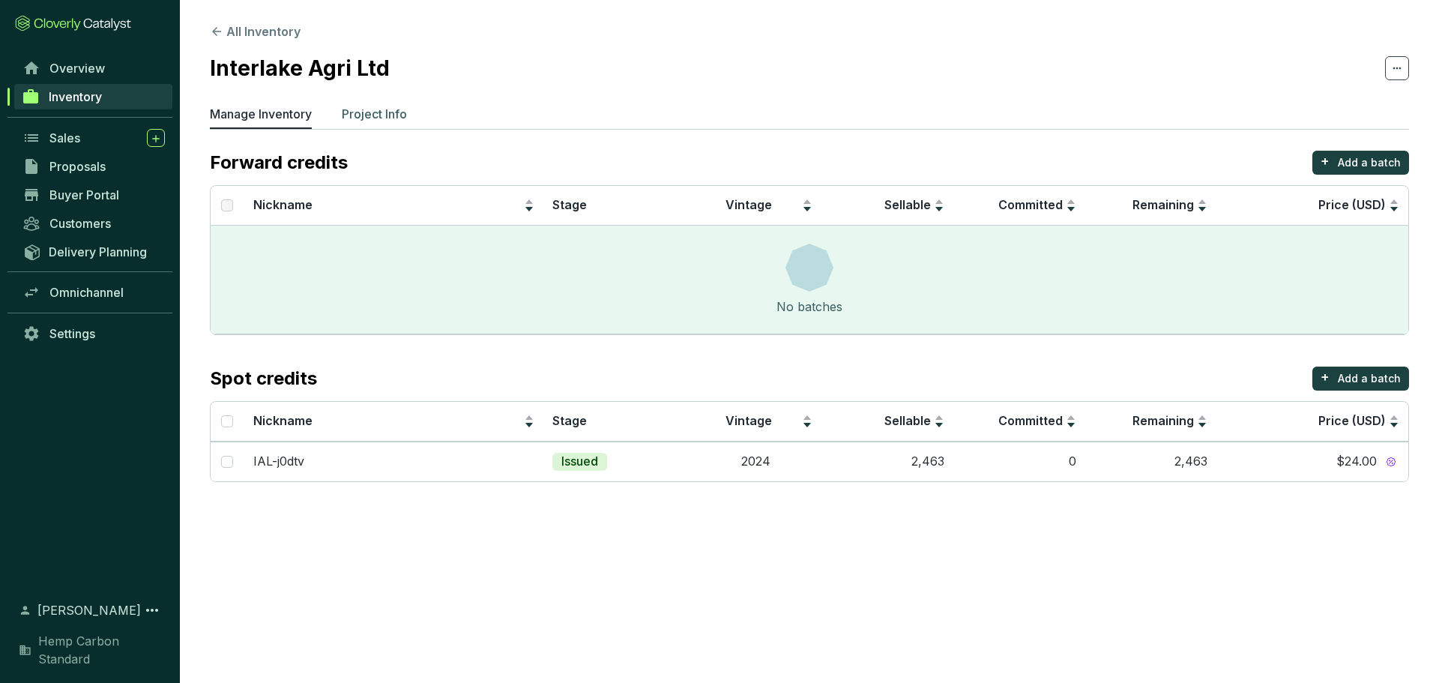
click at [378, 111] on p "Project Info" at bounding box center [374, 114] width 65 height 18
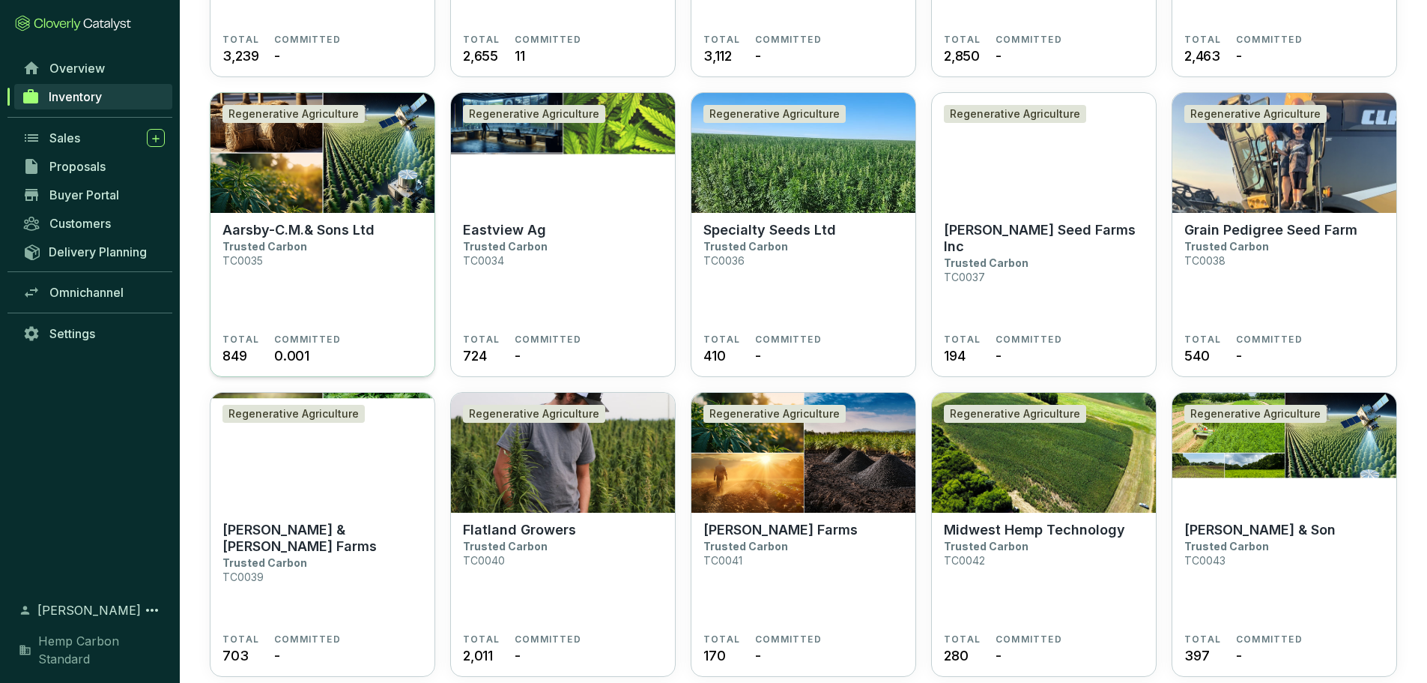
scroll to position [974, 0]
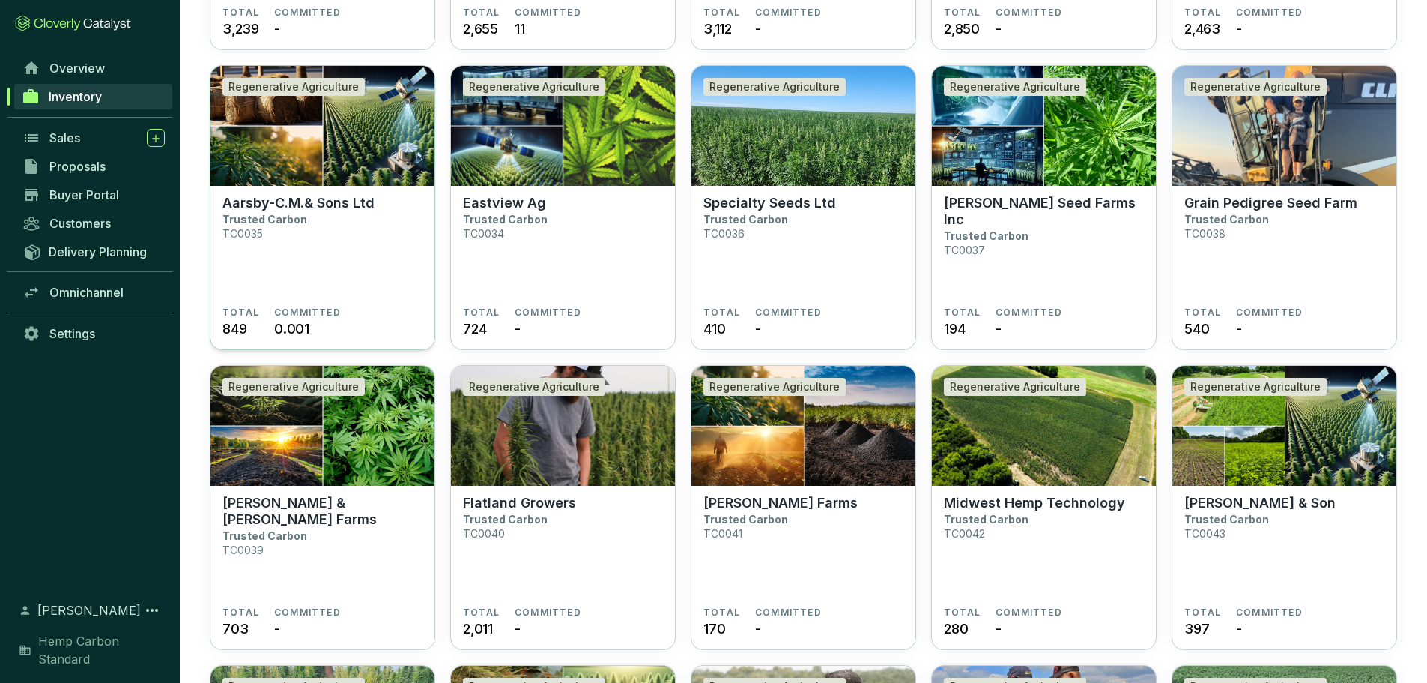
click at [326, 203] on p "Aarsby-C.M.& Sons Ltd" at bounding box center [299, 203] width 152 height 16
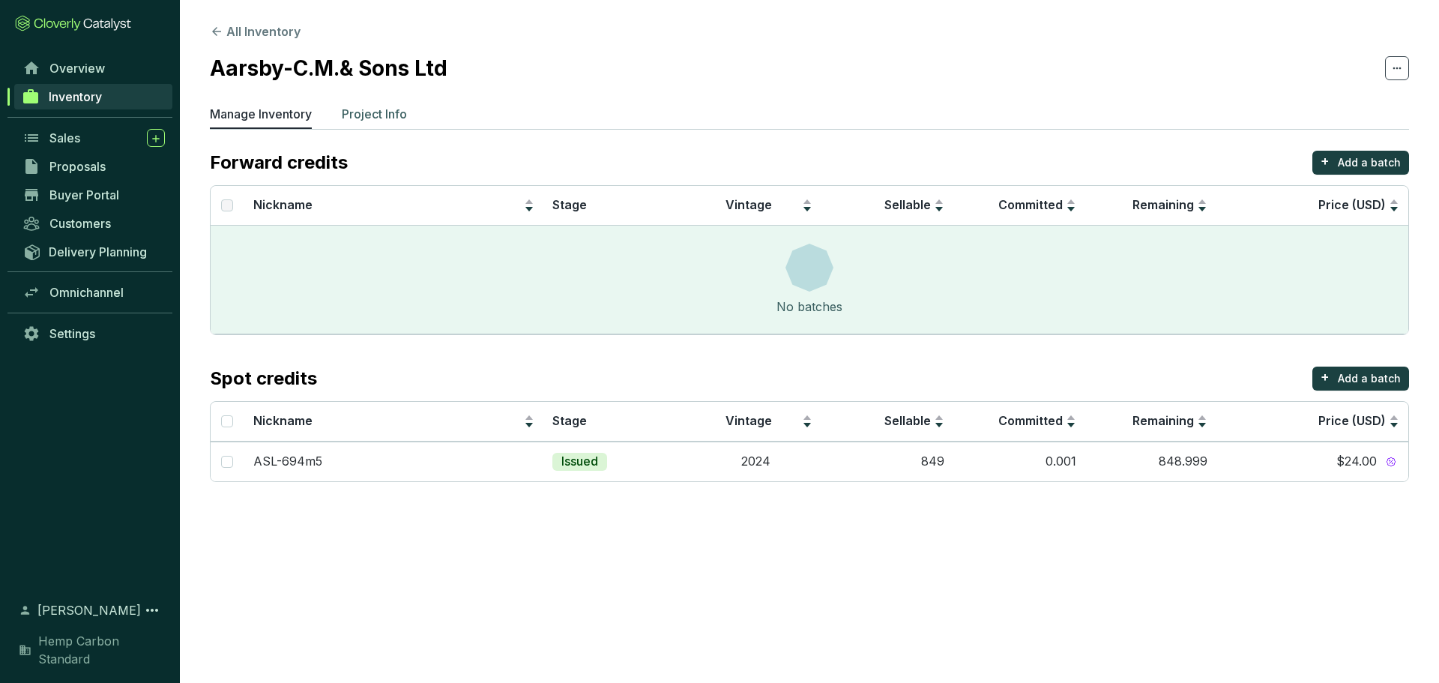
click at [393, 111] on p "Project Info" at bounding box center [374, 114] width 65 height 18
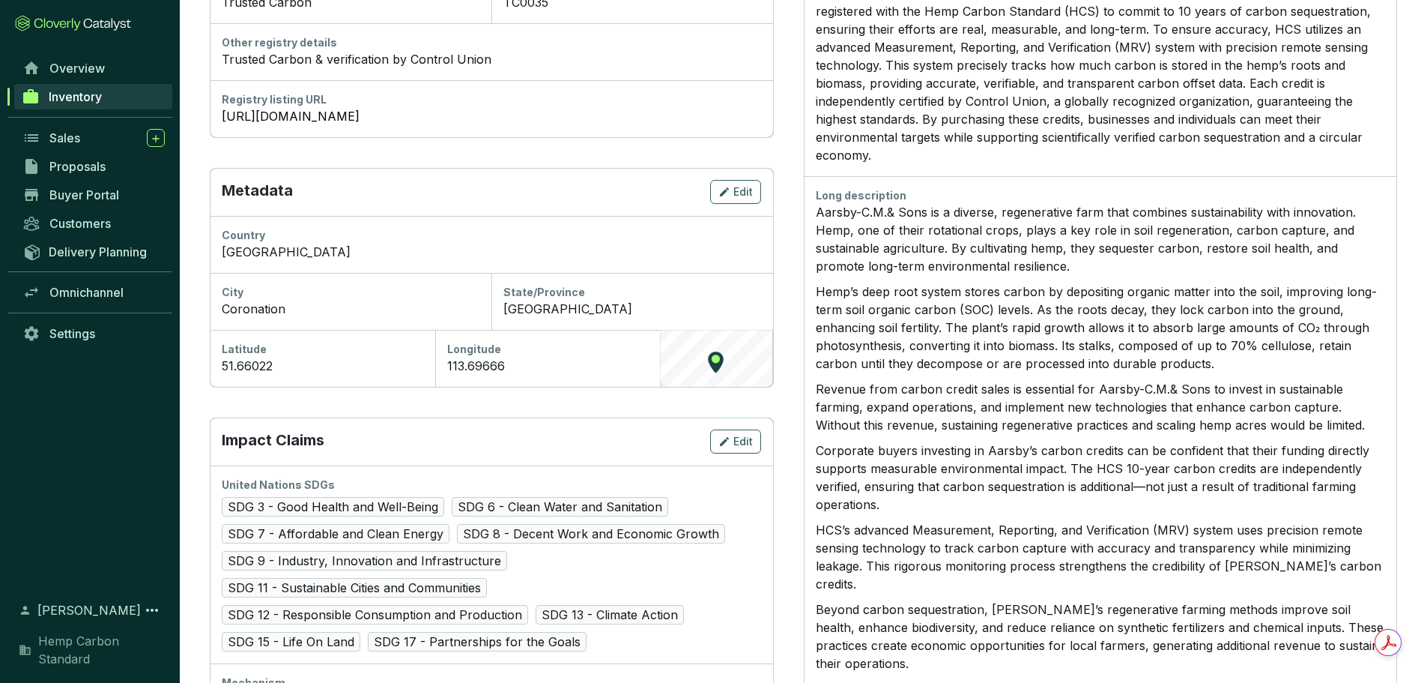
scroll to position [450, 0]
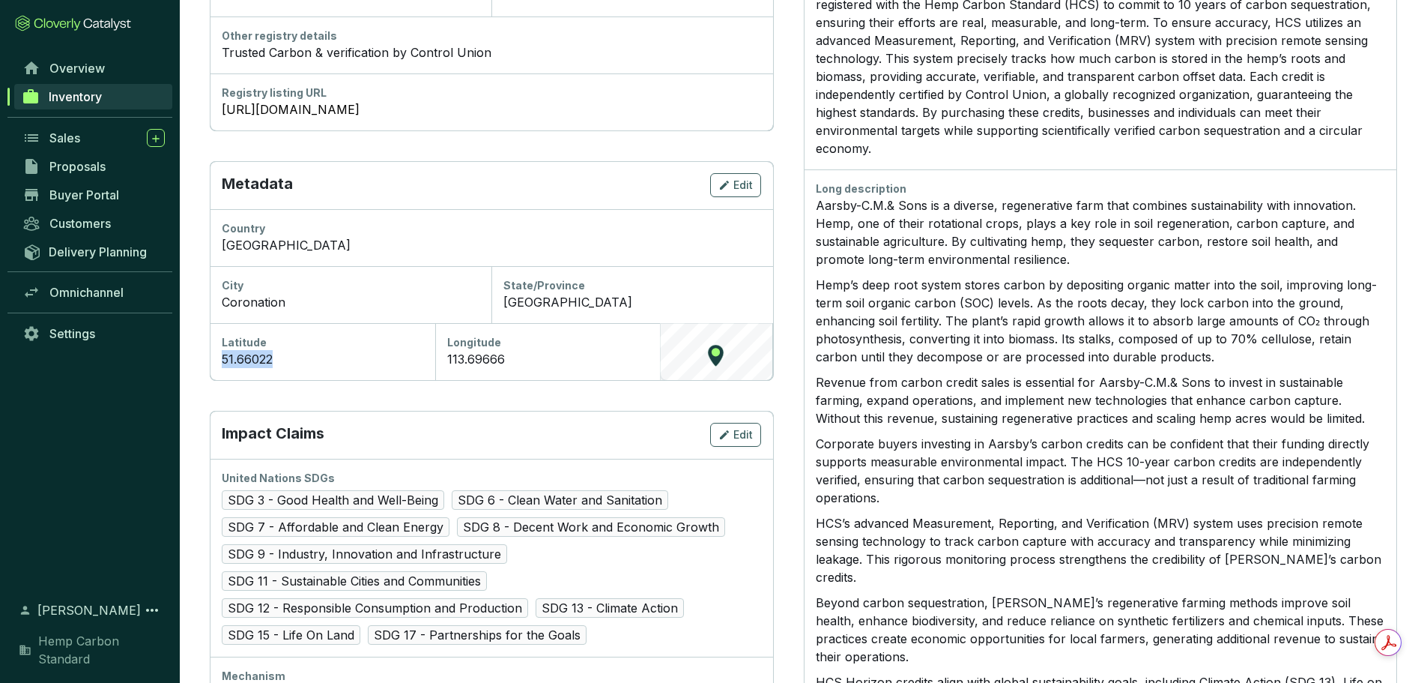
drag, startPoint x: 269, startPoint y: 362, endPoint x: 219, endPoint y: 360, distance: 50.2
click at [219, 360] on div "Latitude 51.66022" at bounding box center [323, 351] width 226 height 57
copy div "51.66022"
drag, startPoint x: 517, startPoint y: 363, endPoint x: 444, endPoint y: 369, distance: 72.9
click at [444, 369] on div "Longitude 113.69666" at bounding box center [548, 351] width 226 height 57
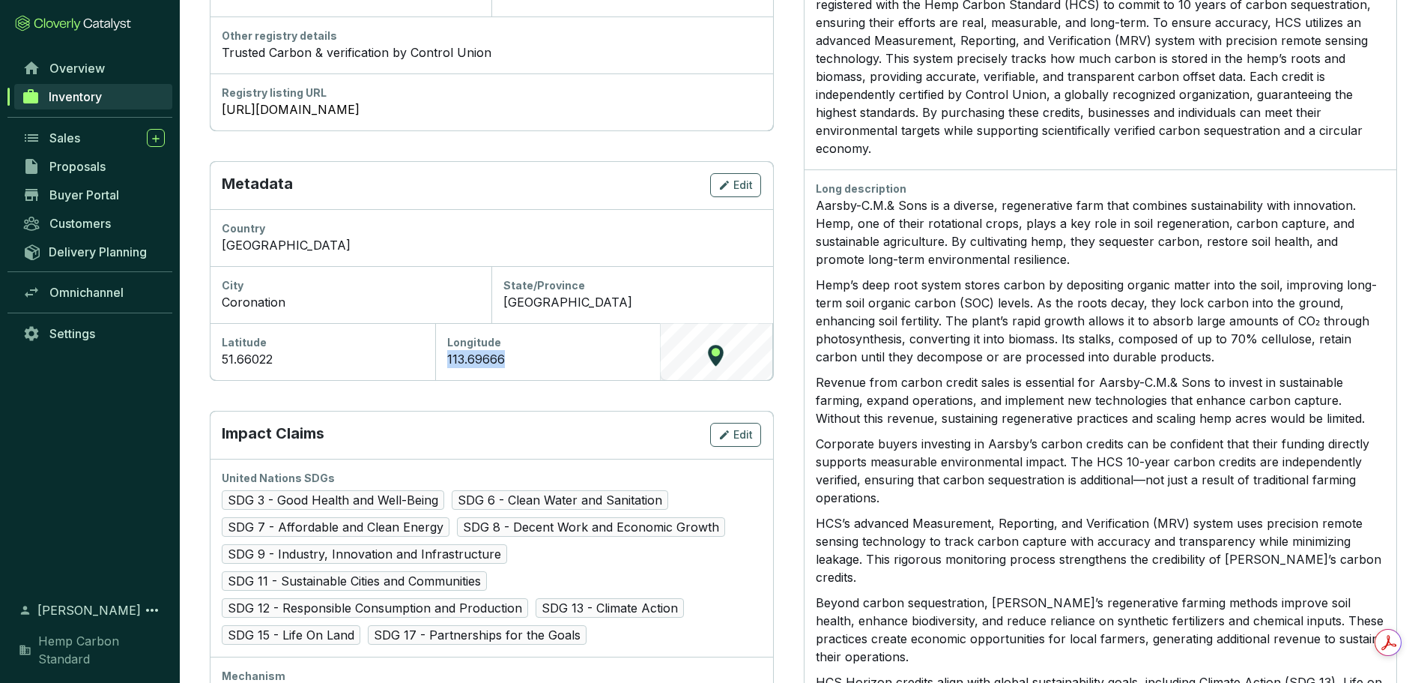
copy div "113.69666"
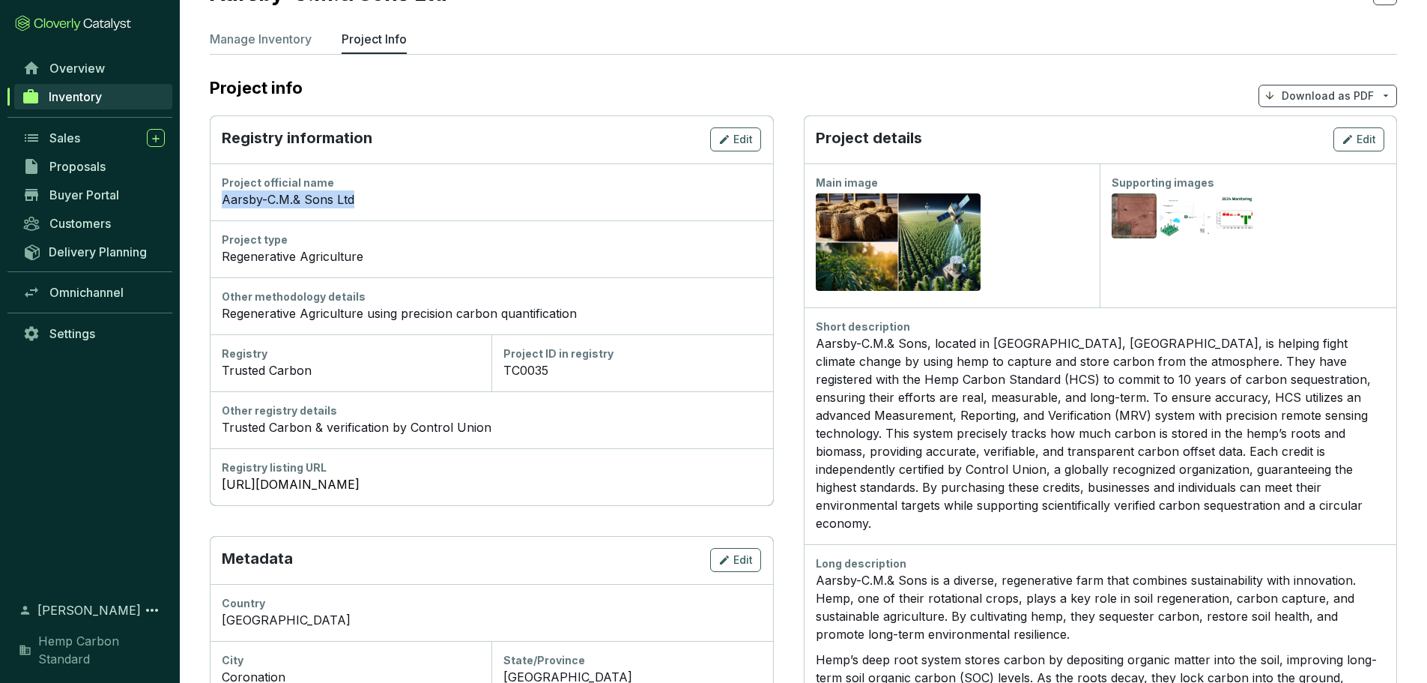
drag, startPoint x: 361, startPoint y: 199, endPoint x: 217, endPoint y: 200, distance: 144.6
click at [217, 200] on div "Project official name Aarsby-C.M.& Sons Ltd" at bounding box center [491, 191] width 563 height 57
copy div "Aarsby-C.M.& Sons Ltd"
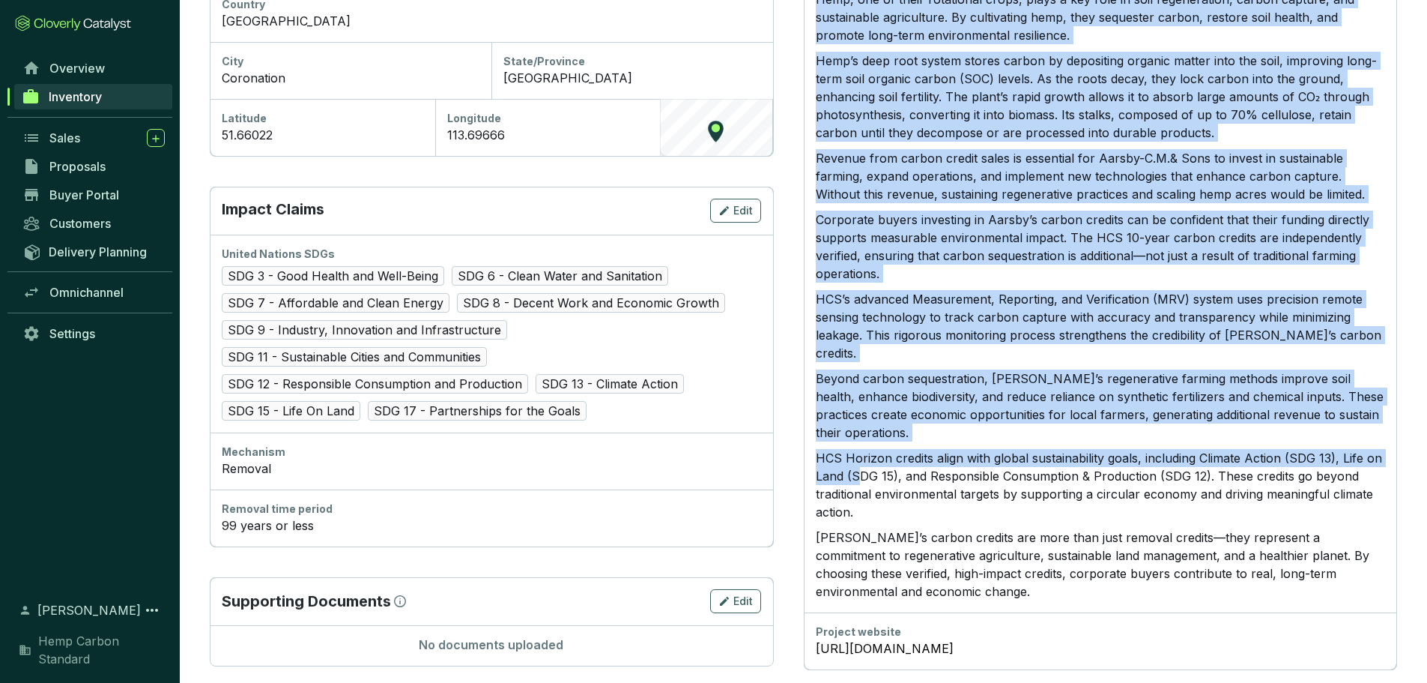
scroll to position [674, 0]
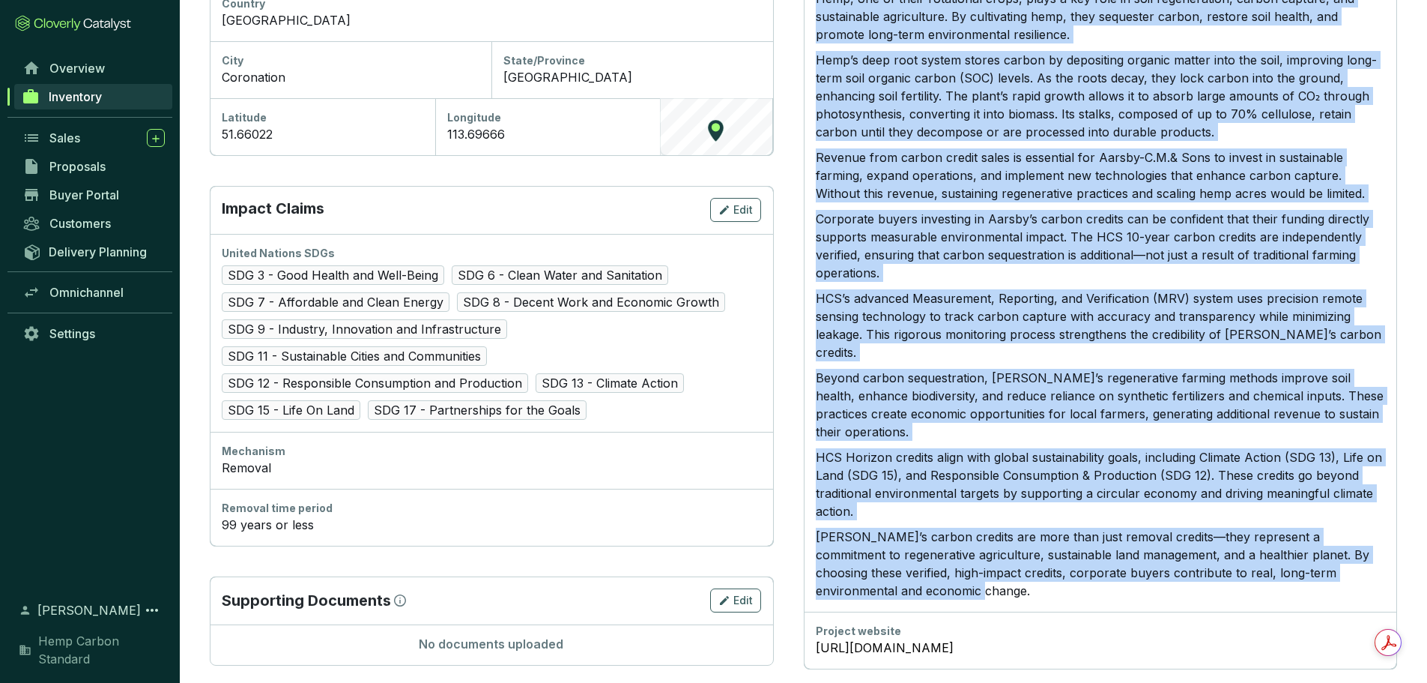
drag, startPoint x: 819, startPoint y: 336, endPoint x: 964, endPoint y: 546, distance: 255.8
click at [964, 546] on div "Long description Aarsby-C.M.& Sons is a diverse, regenerative farm that combine…" at bounding box center [1100, 278] width 593 height 667
copy div "Loremi-D.S.& Amet co a elitsed, doeiusmodtem inci utla etdolore magnaaliquaeni …"
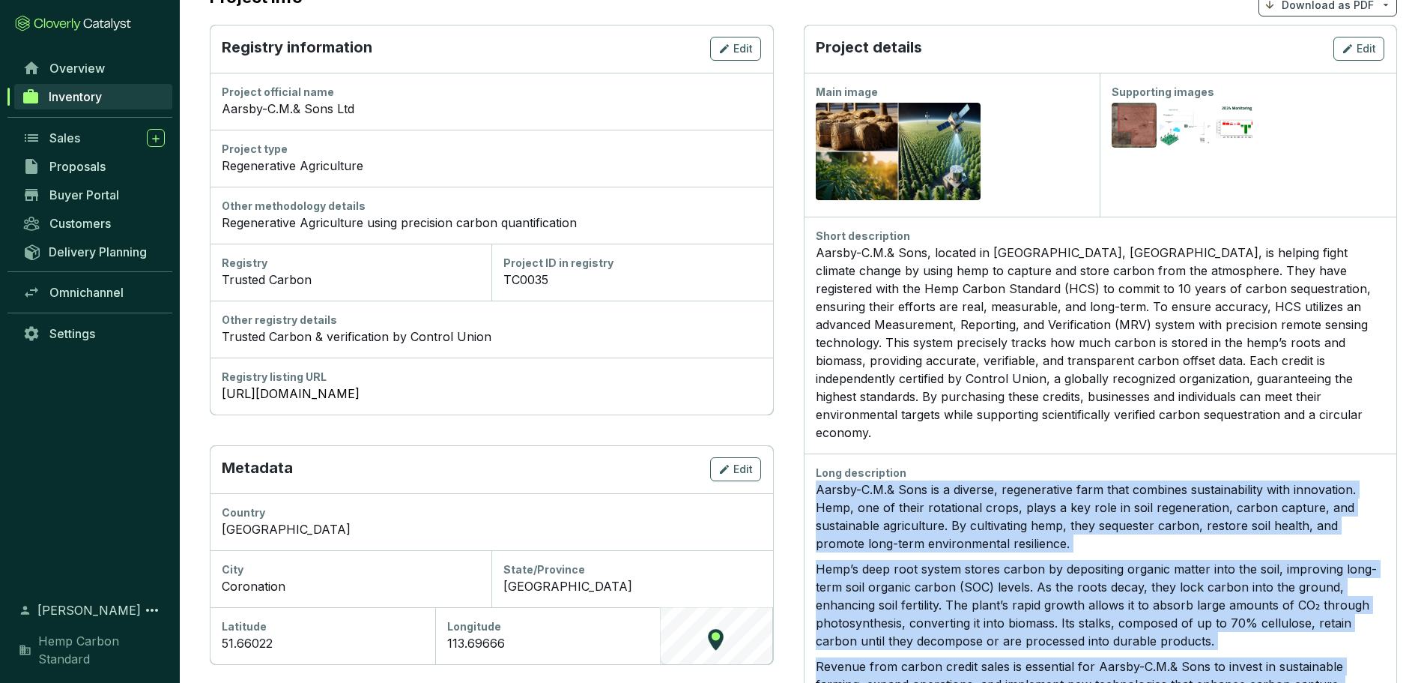
scroll to position [0, 0]
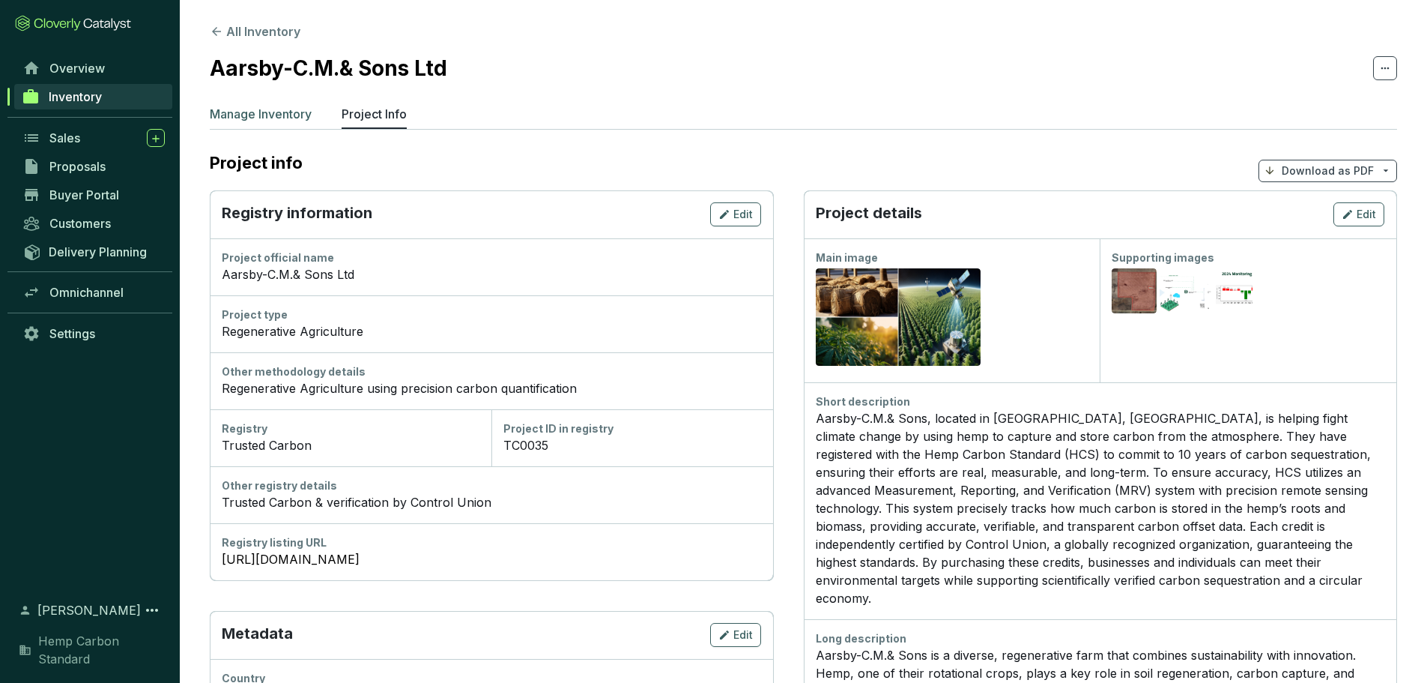
click at [260, 112] on p "Manage Inventory" at bounding box center [261, 114] width 102 height 18
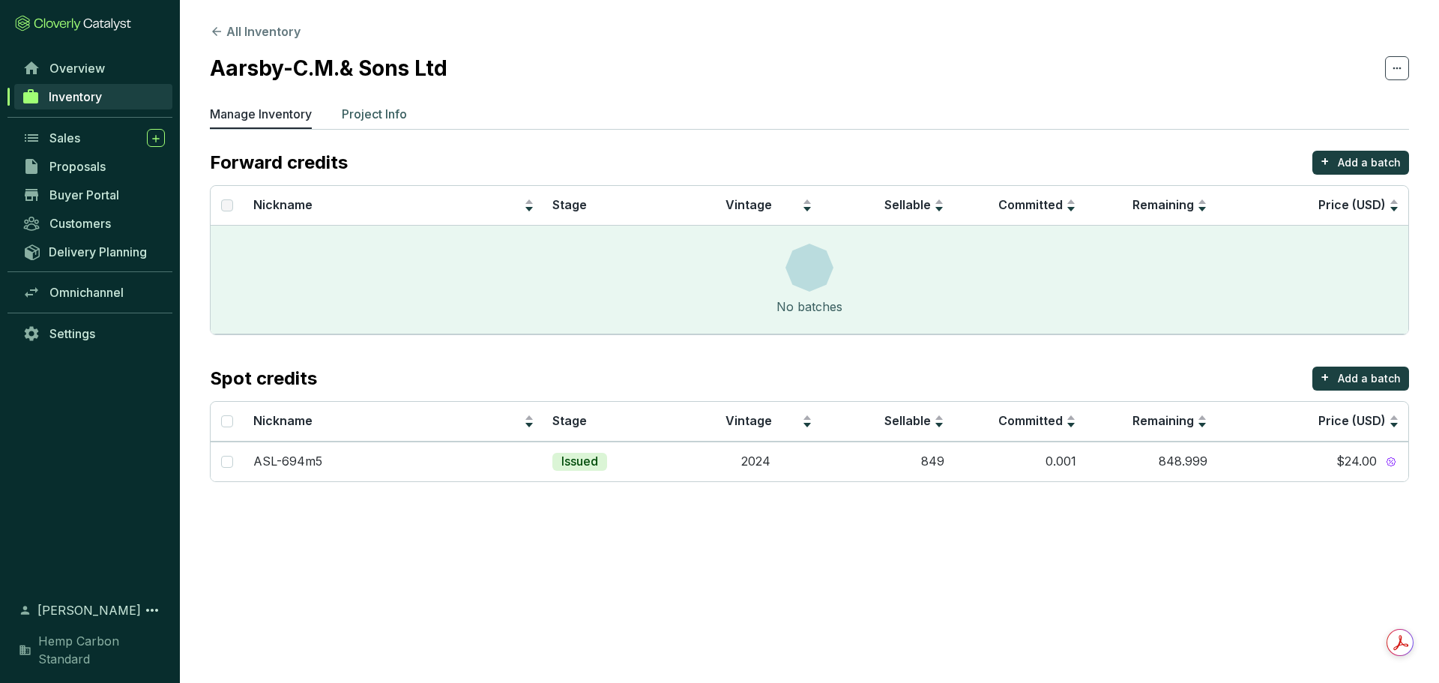
click at [363, 116] on p "Project Info" at bounding box center [374, 114] width 65 height 18
